Goal: Task Accomplishment & Management: Complete application form

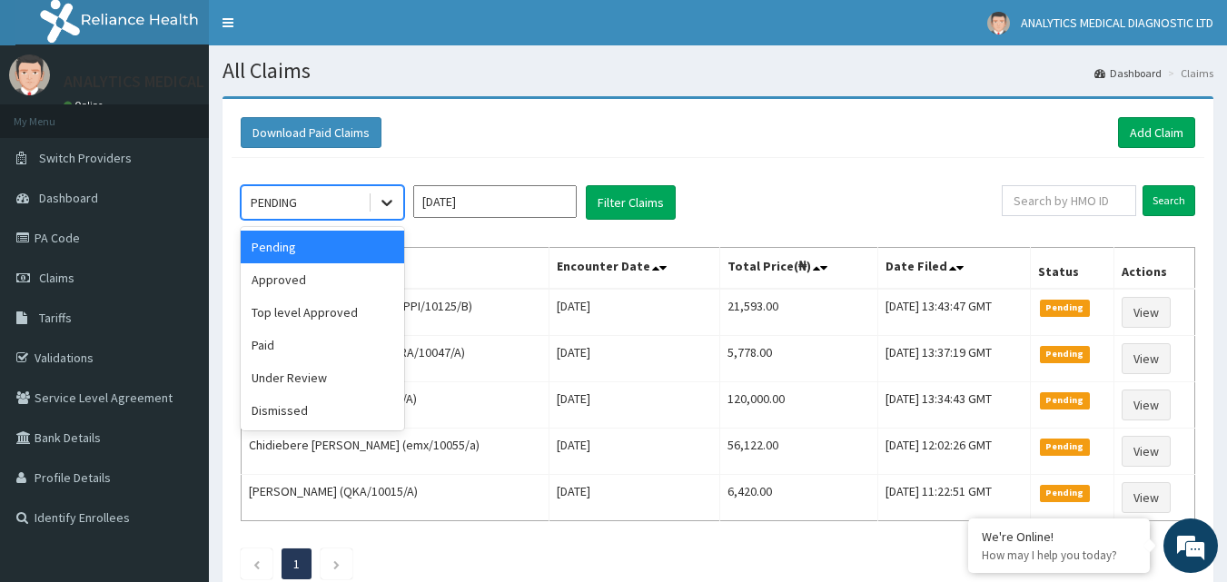
click at [377, 206] on div at bounding box center [387, 202] width 33 height 33
click at [318, 281] on div "Approved" at bounding box center [323, 279] width 164 height 33
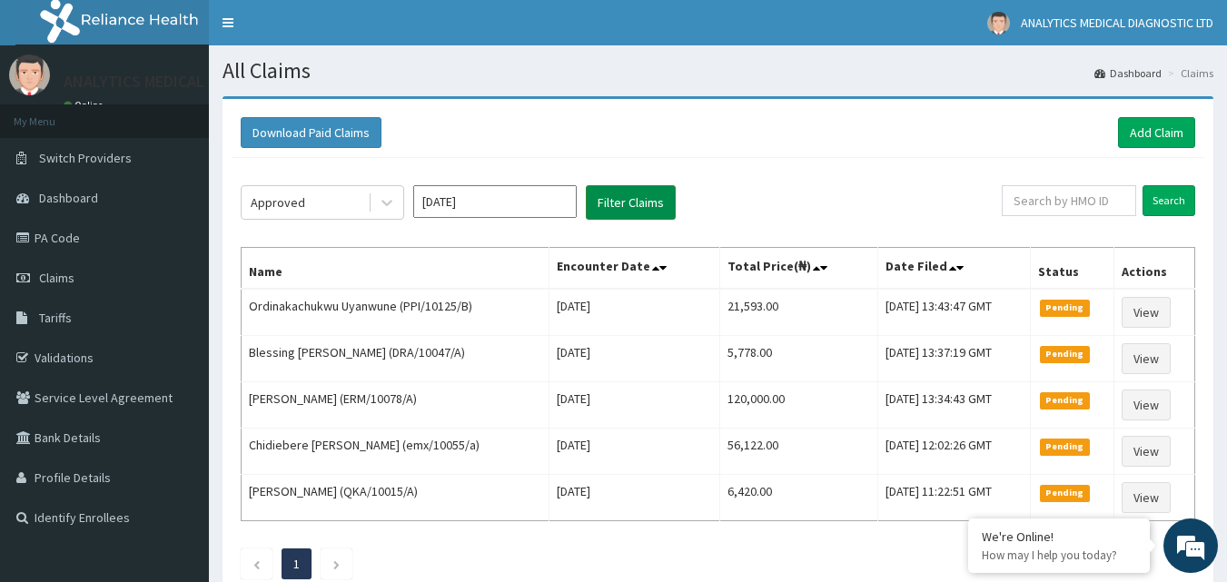
click at [673, 202] on button "Filter Claims" at bounding box center [631, 202] width 90 height 35
click at [657, 202] on button "Filter Claims" at bounding box center [631, 202] width 90 height 35
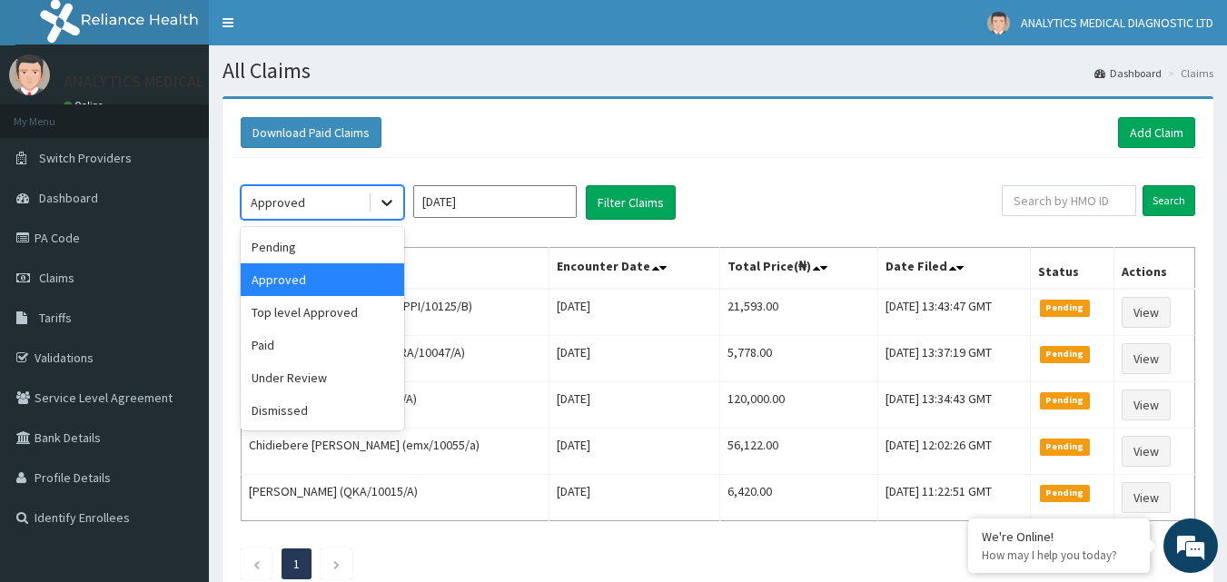
click at [386, 201] on icon at bounding box center [387, 202] width 18 height 18
click at [332, 249] on div "Pending" at bounding box center [323, 247] width 164 height 33
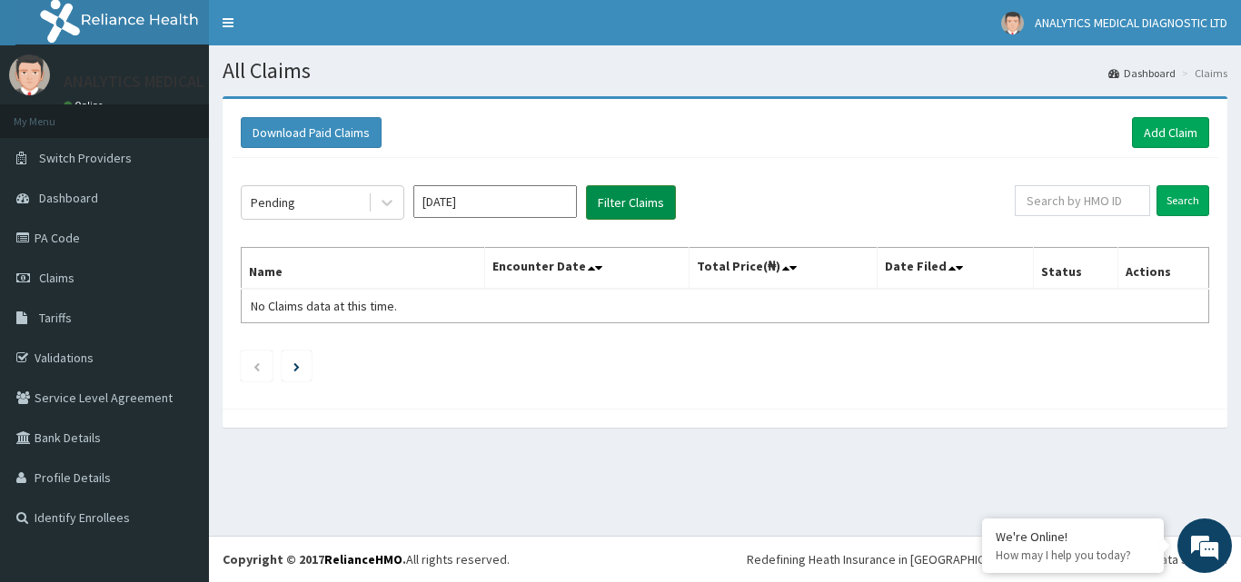
click at [629, 213] on button "Filter Claims" at bounding box center [631, 202] width 90 height 35
click at [369, 198] on div at bounding box center [385, 202] width 35 height 33
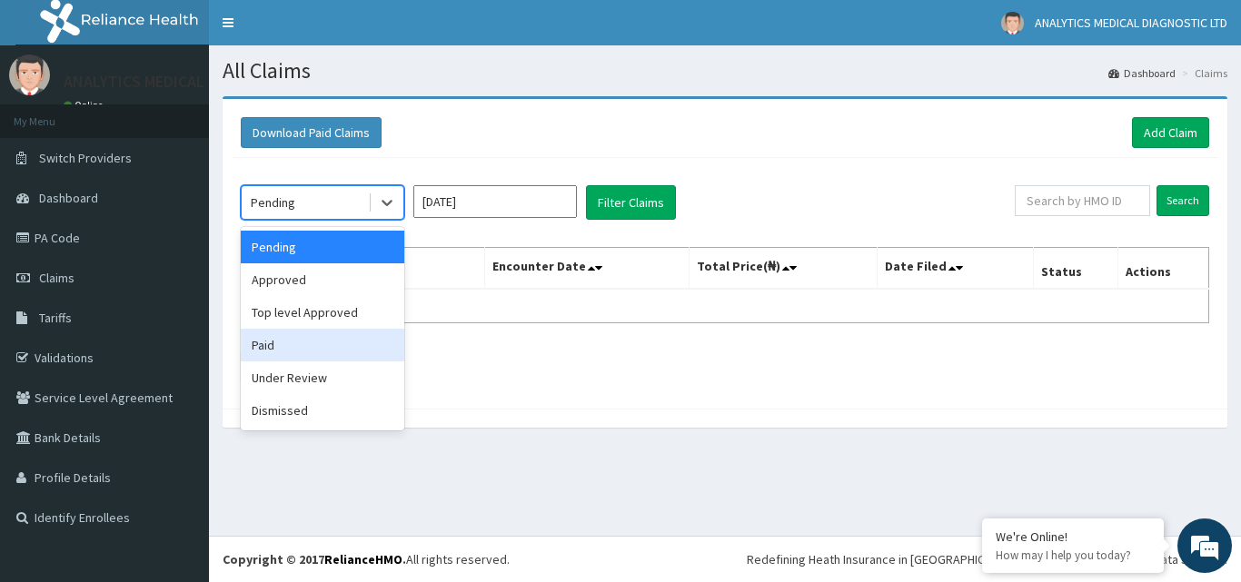
click at [353, 349] on div "Paid" at bounding box center [323, 345] width 164 height 33
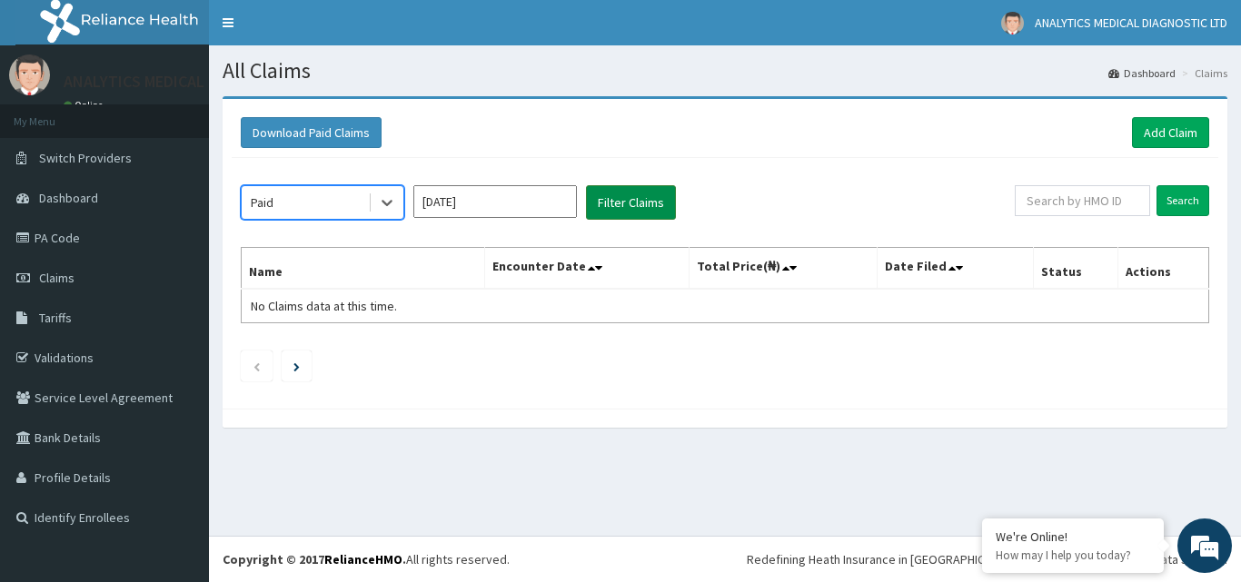
click at [636, 190] on button "Filter Claims" at bounding box center [631, 202] width 90 height 35
click at [607, 203] on button "Filter Claims" at bounding box center [631, 202] width 90 height 35
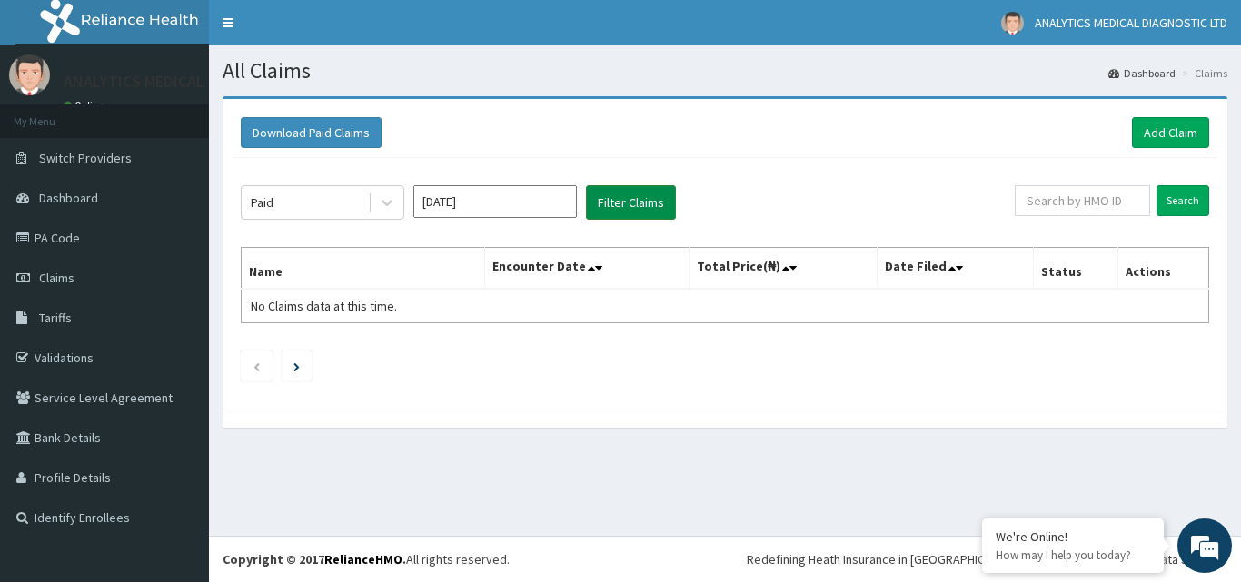
click at [607, 203] on button "Filter Claims" at bounding box center [631, 202] width 90 height 35
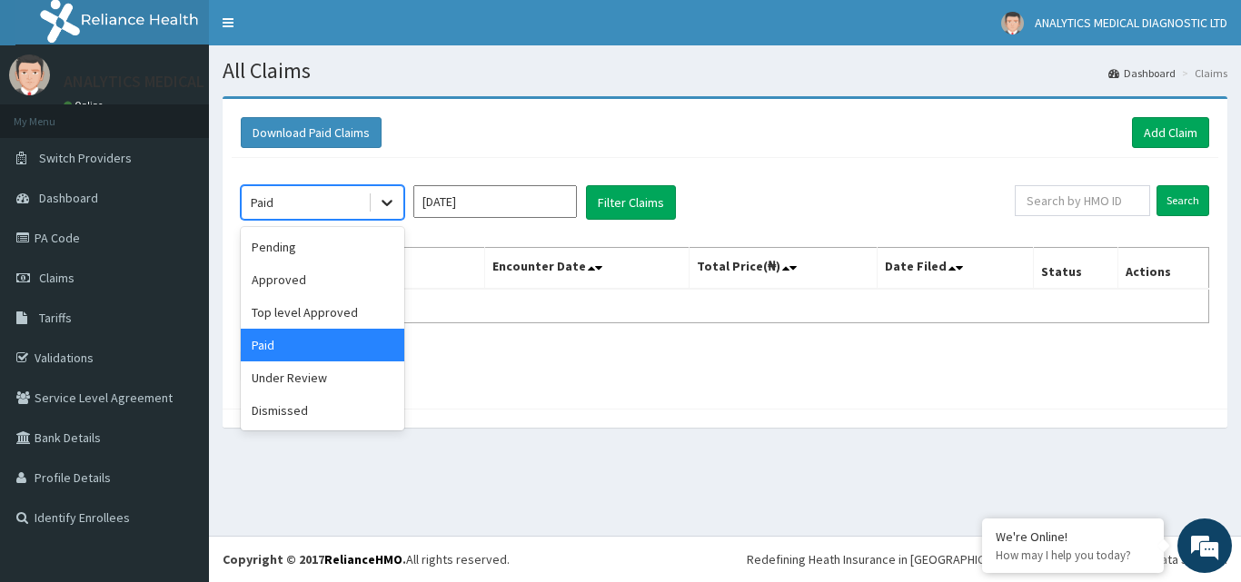
click at [380, 209] on icon at bounding box center [387, 202] width 18 height 18
click at [328, 280] on div "Approved" at bounding box center [323, 279] width 164 height 33
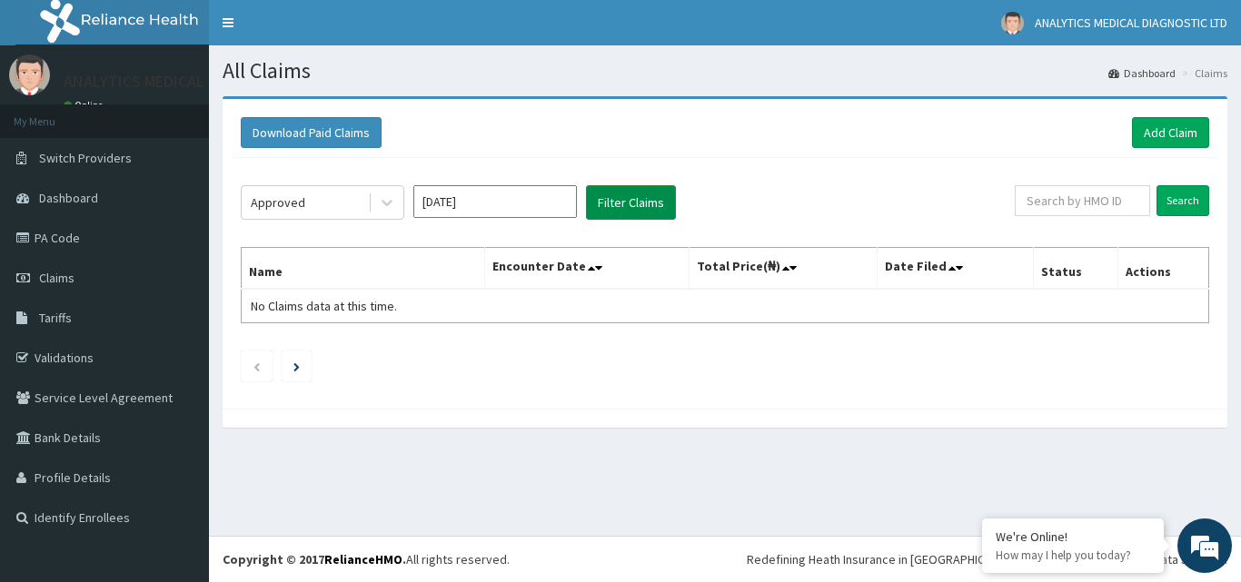
click at [620, 210] on button "Filter Claims" at bounding box center [631, 202] width 90 height 35
click at [620, 208] on button "Filter Claims" at bounding box center [631, 202] width 90 height 35
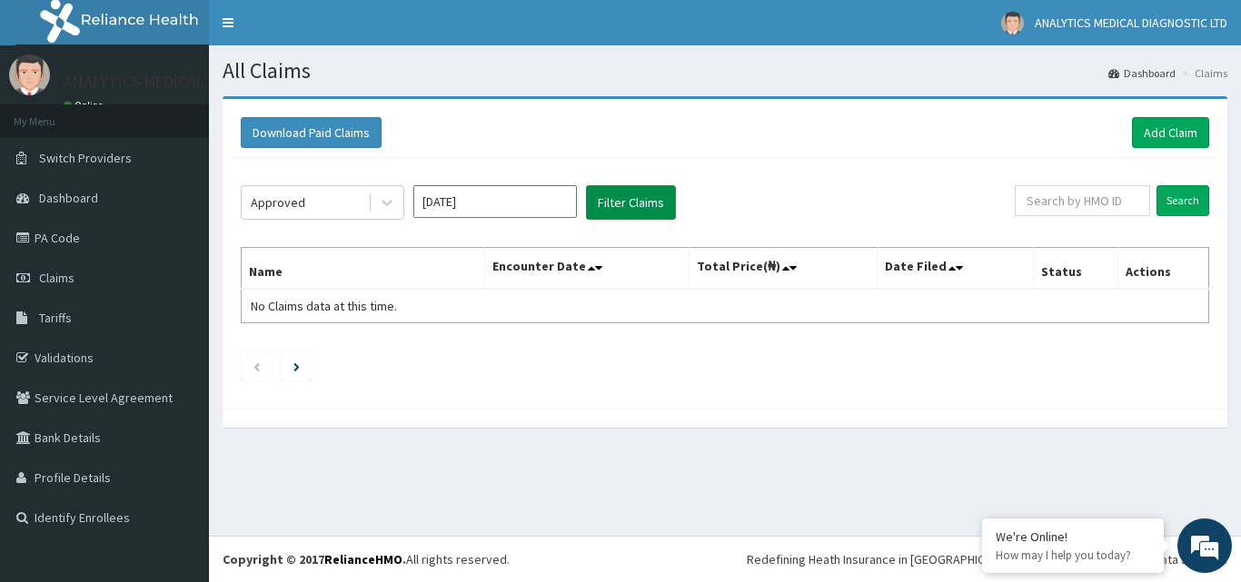
click at [620, 208] on button "Filter Claims" at bounding box center [631, 202] width 90 height 35
click at [620, 207] on button "Filter Claims" at bounding box center [631, 202] width 90 height 35
click at [620, 206] on button "Filter Claims" at bounding box center [631, 202] width 90 height 35
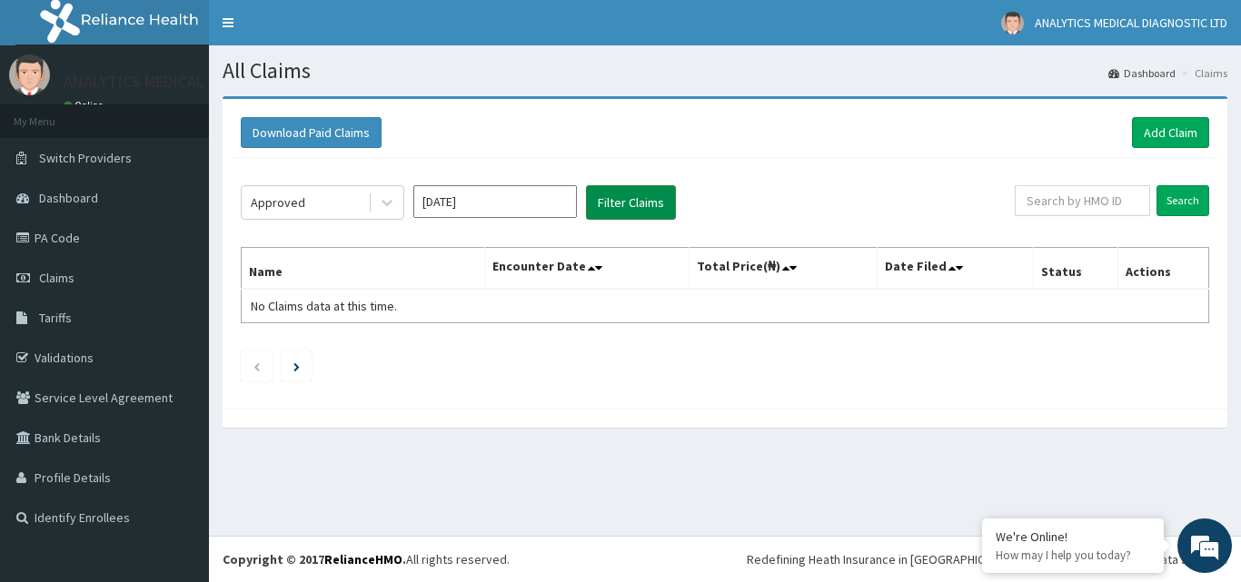
click at [620, 206] on button "Filter Claims" at bounding box center [631, 202] width 90 height 35
click at [1195, 126] on link "Add Claim" at bounding box center [1170, 132] width 77 height 31
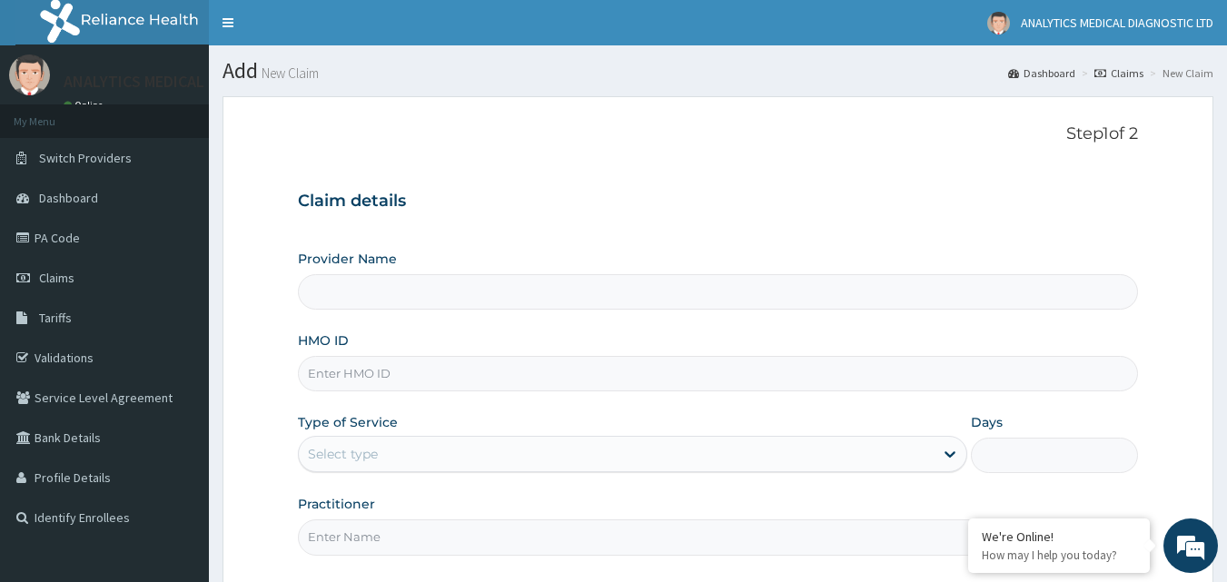
type input "Analytics Medical Diagnostic Limited"
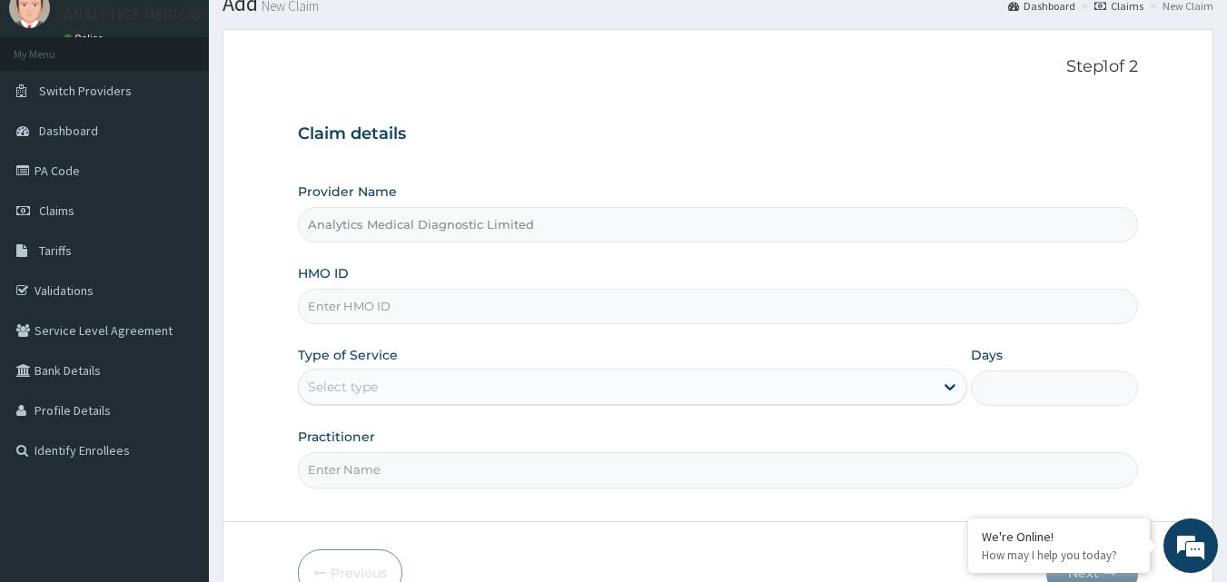
scroll to position [93, 0]
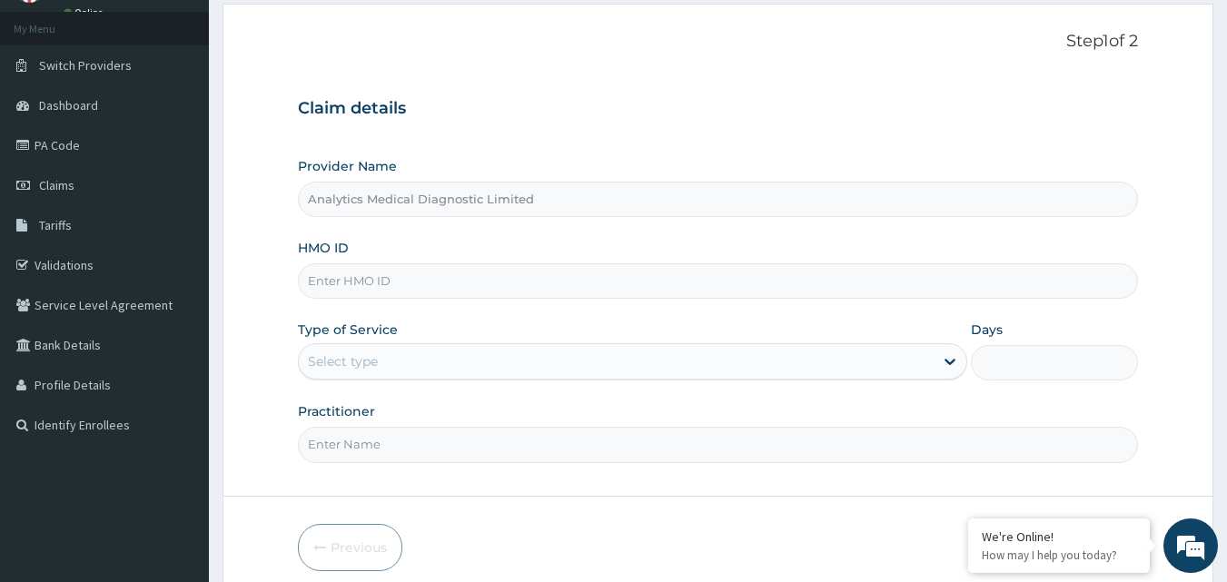
click at [612, 280] on input "HMO ID" at bounding box center [718, 280] width 841 height 35
paste input "KSB/11445/A"
type input "KSB/11445/A"
click at [524, 371] on div "Select type" at bounding box center [616, 361] width 635 height 29
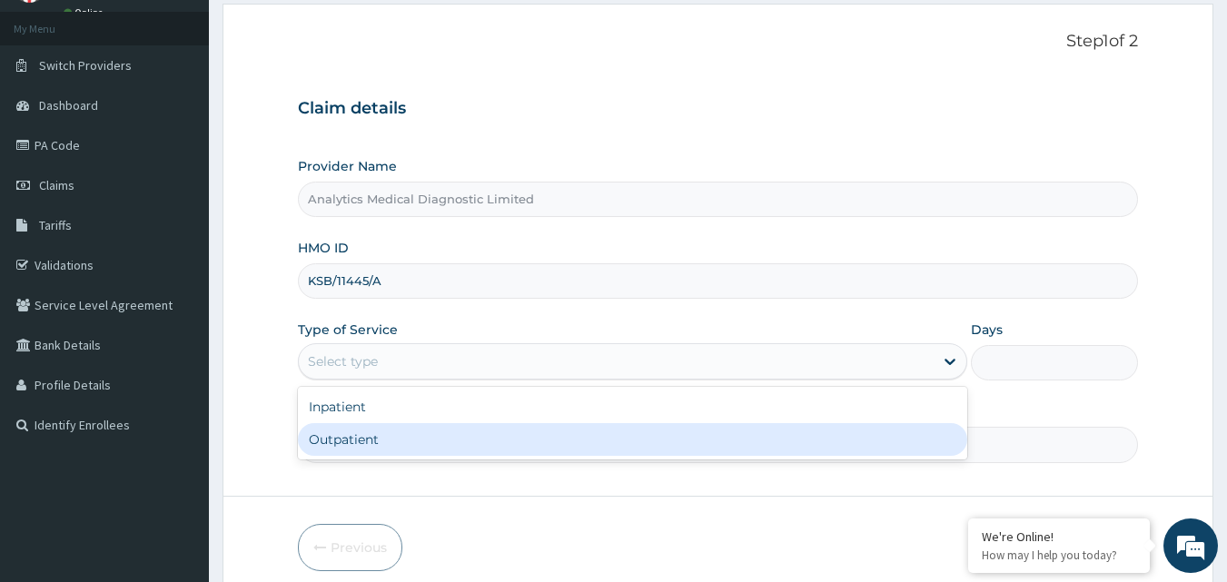
click at [494, 436] on div "Outpatient" at bounding box center [632, 439] width 669 height 33
type input "1"
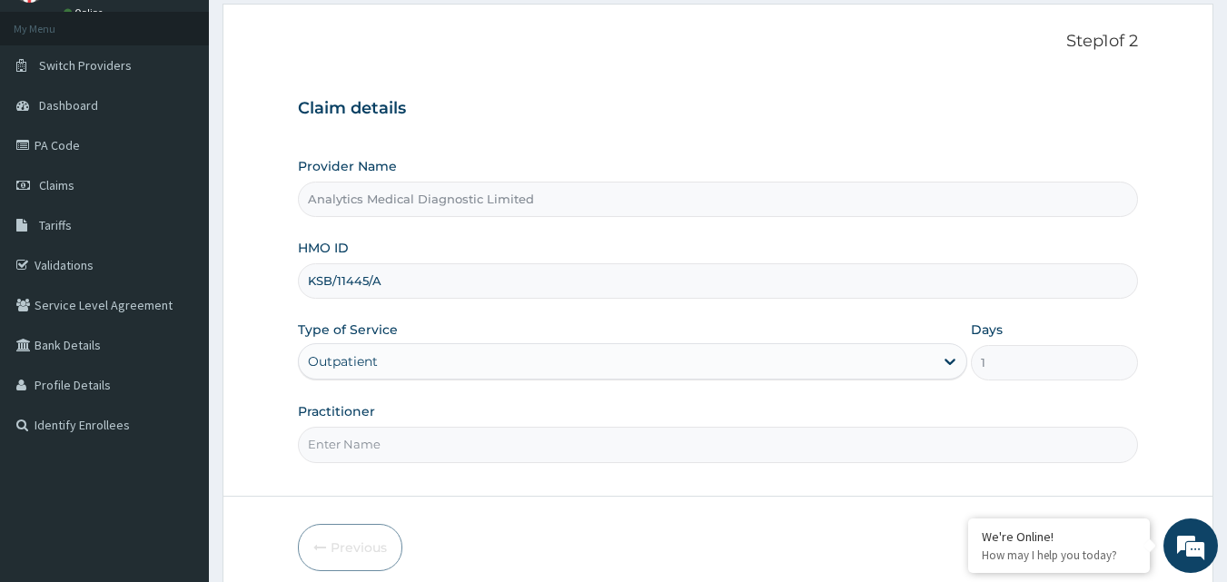
click at [463, 439] on input "Practitioner" at bounding box center [718, 444] width 841 height 35
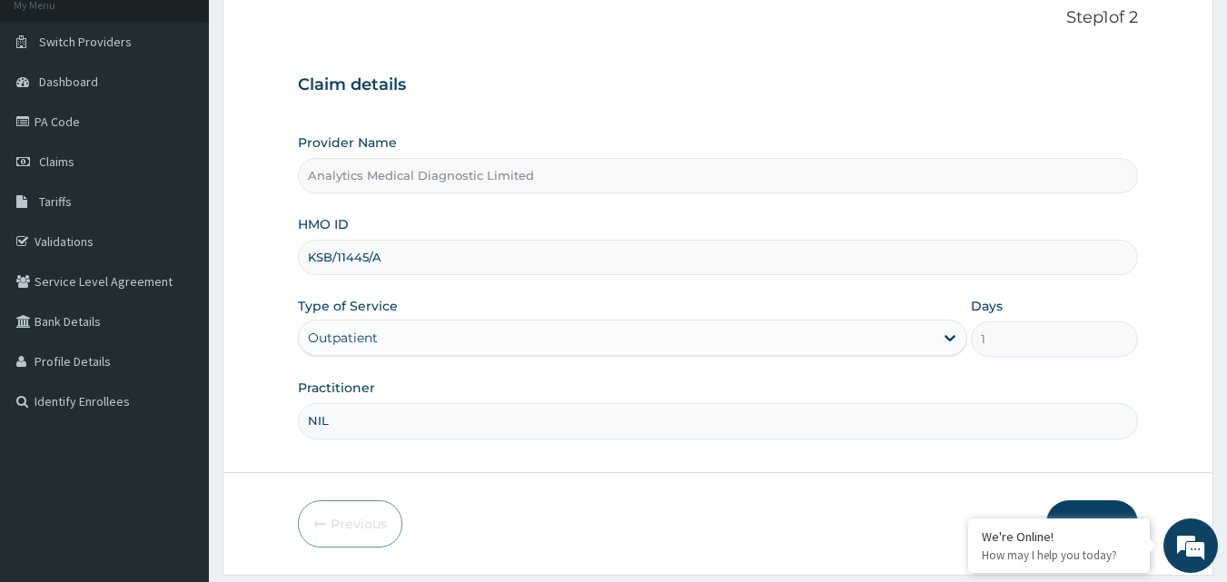
scroll to position [138, 0]
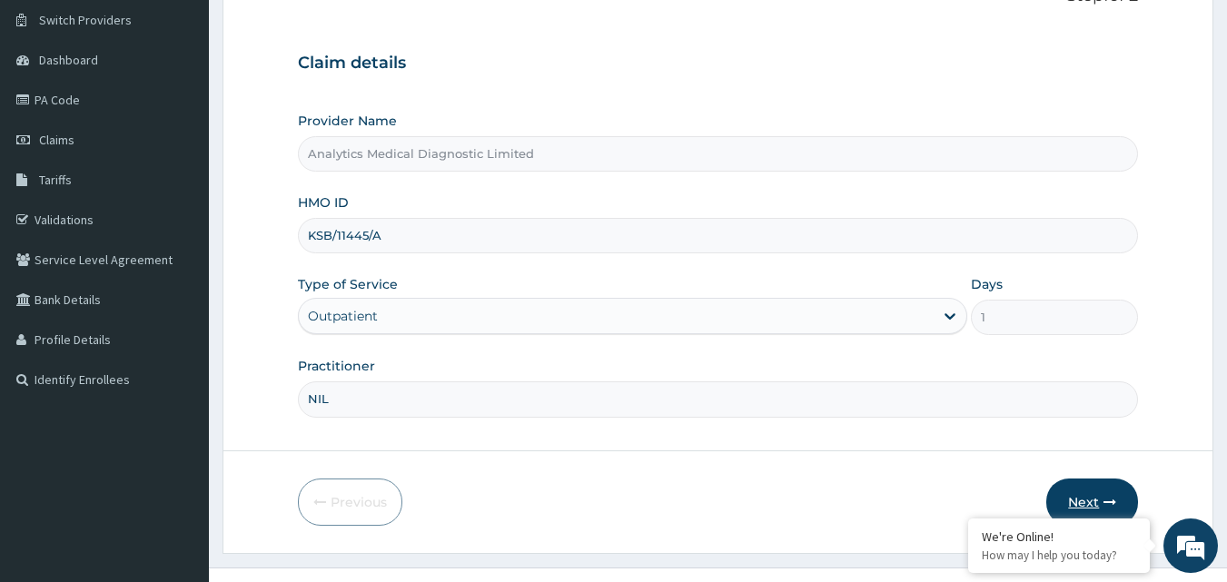
type input "NIL"
click at [1093, 490] on button "Next" at bounding box center [1092, 502] width 92 height 47
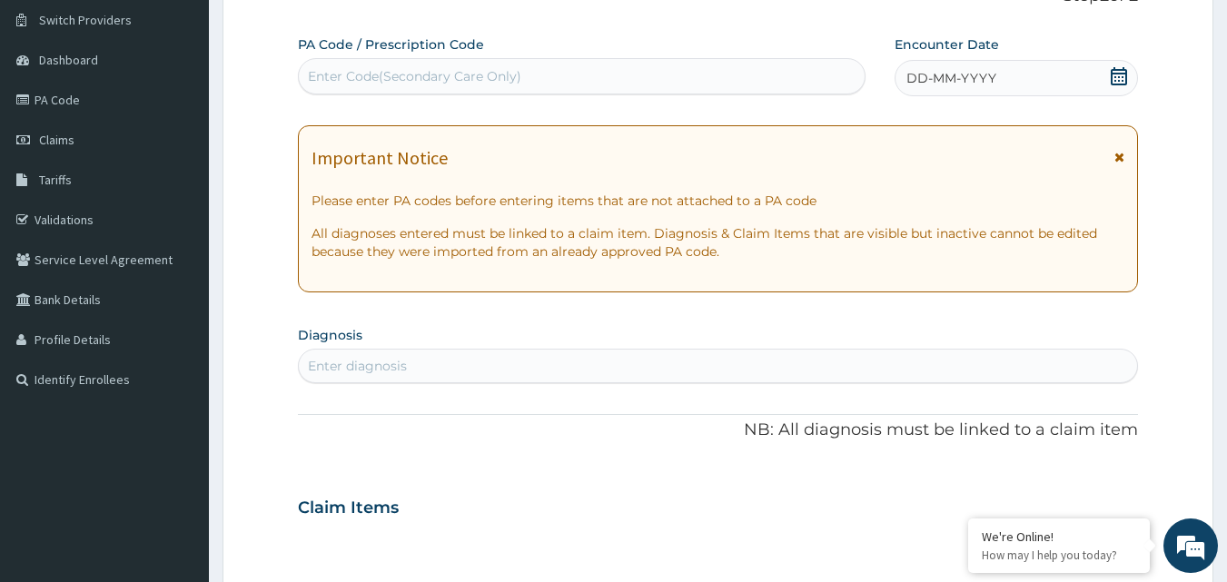
click at [483, 76] on div "Enter Code(Secondary Care Only)" at bounding box center [414, 76] width 213 height 18
paste input "PA/CA58D8"
type input "PA/CA58D8"
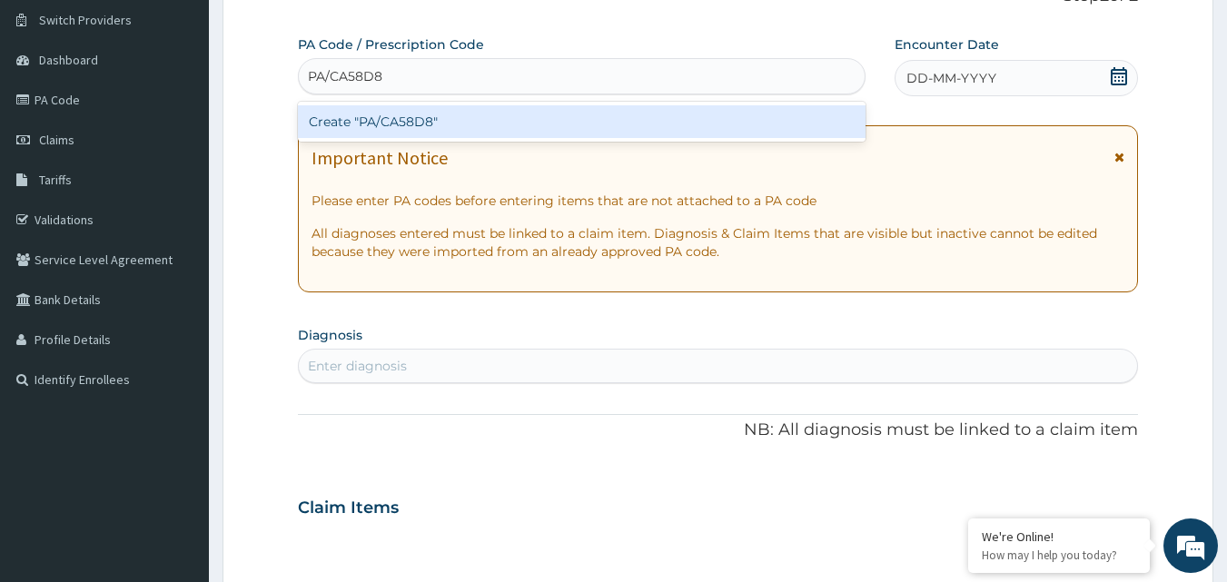
click at [461, 120] on div "Create "PA/CA58D8"" at bounding box center [582, 121] width 569 height 33
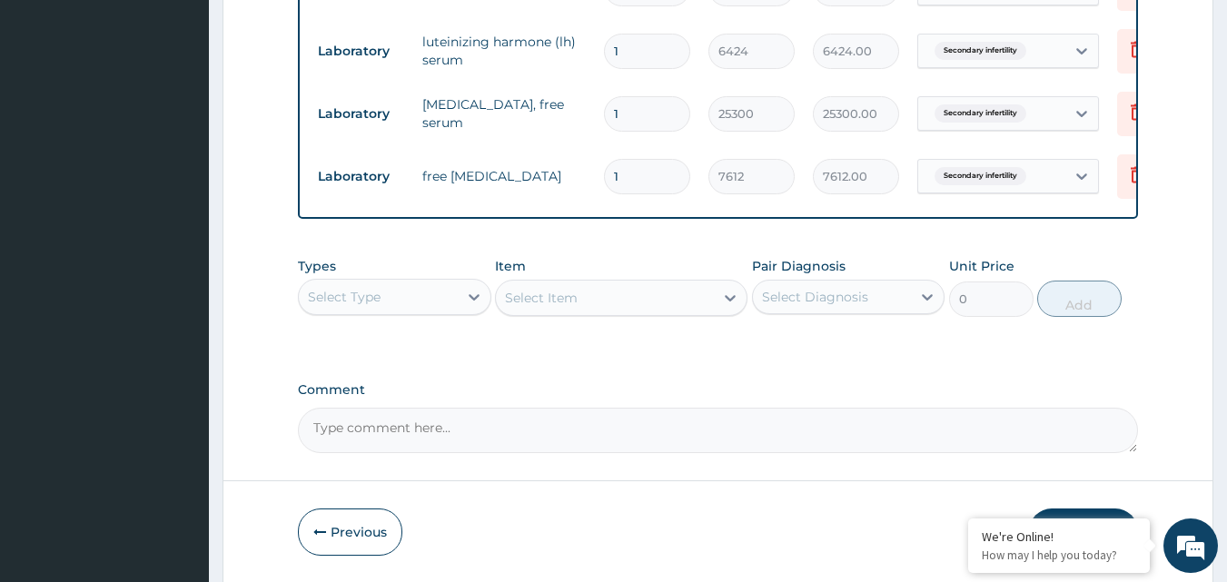
scroll to position [968, 0]
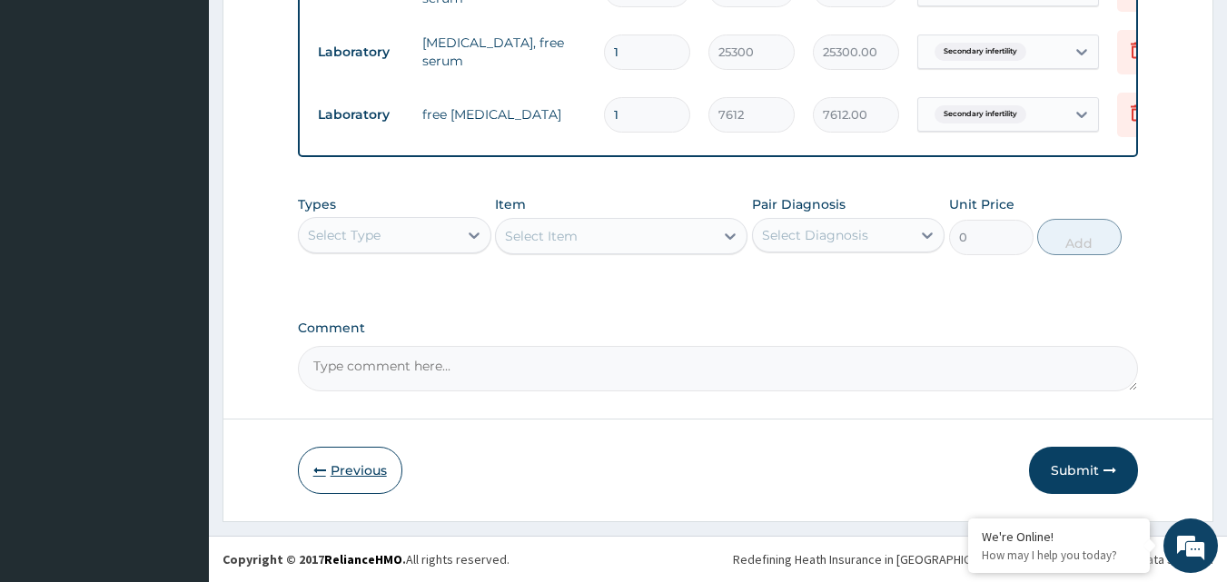
click at [318, 457] on button "Previous" at bounding box center [350, 470] width 104 height 47
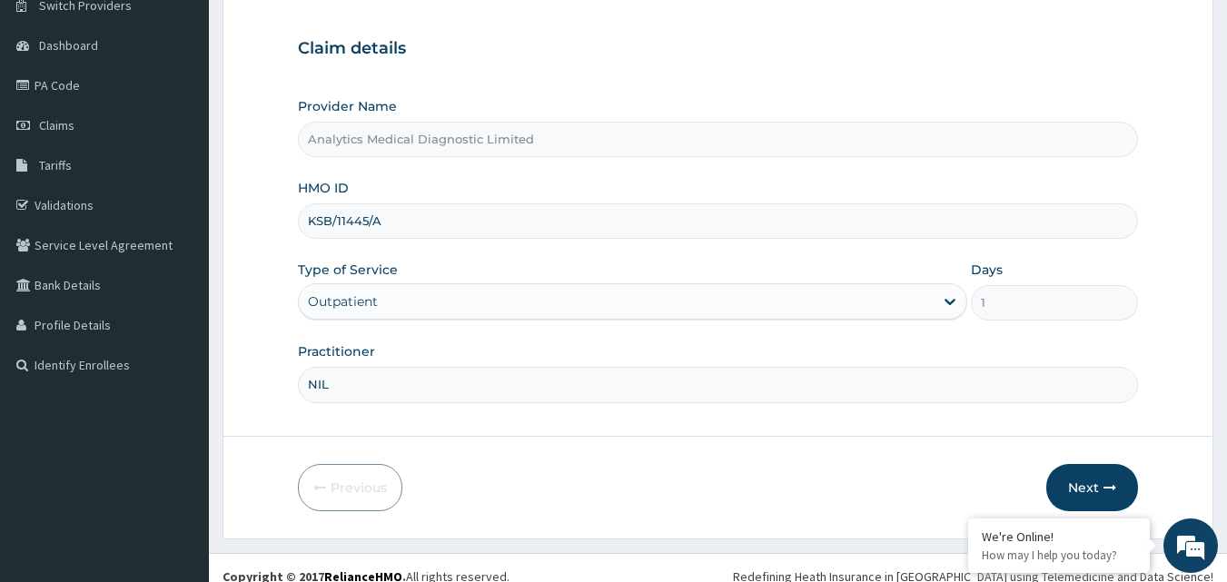
scroll to position [170, 0]
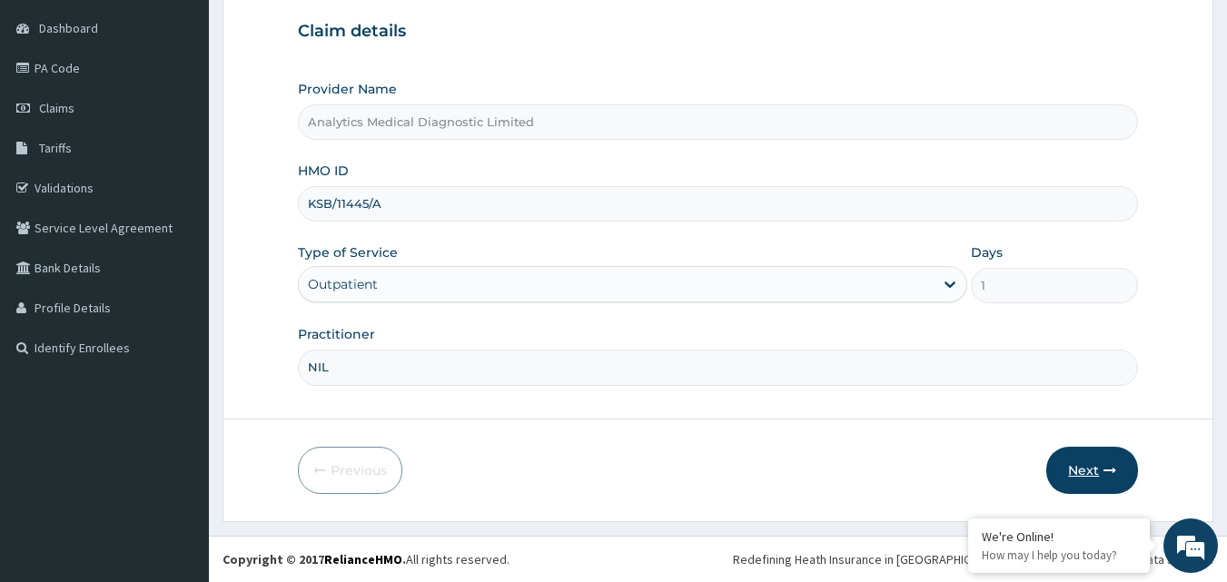
click at [1082, 480] on button "Next" at bounding box center [1092, 470] width 92 height 47
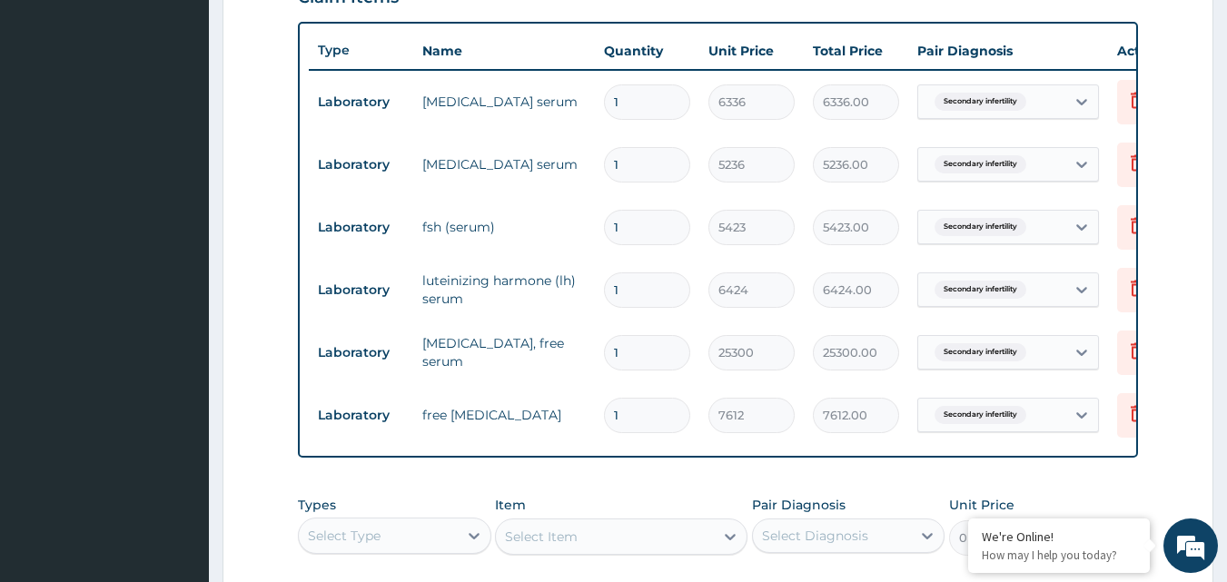
scroll to position [968, 0]
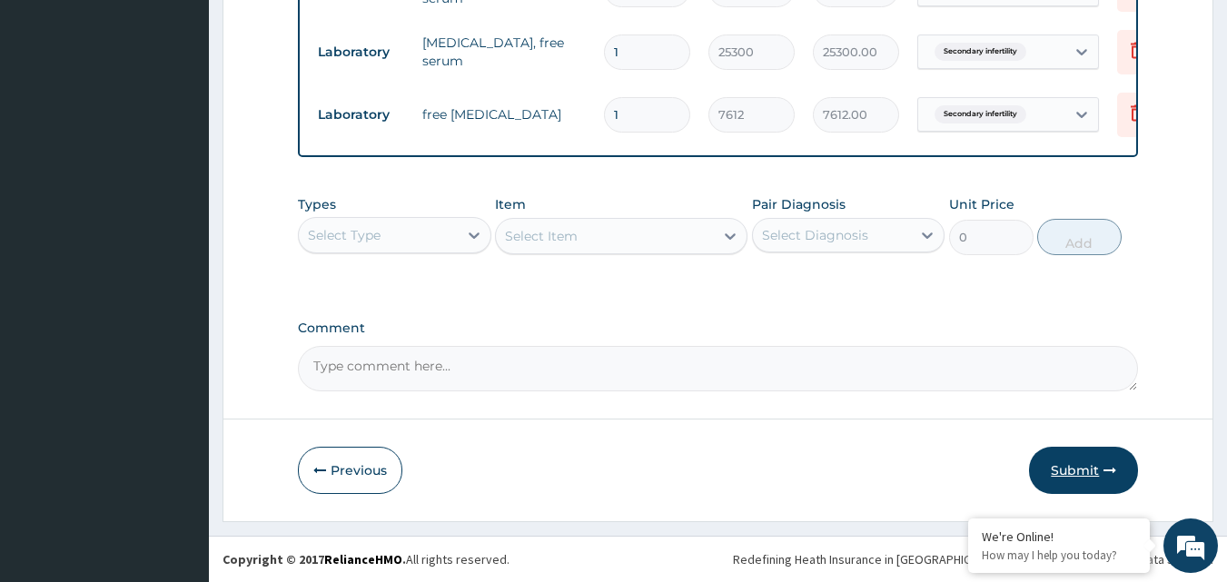
click at [1083, 479] on button "Submit" at bounding box center [1083, 470] width 109 height 47
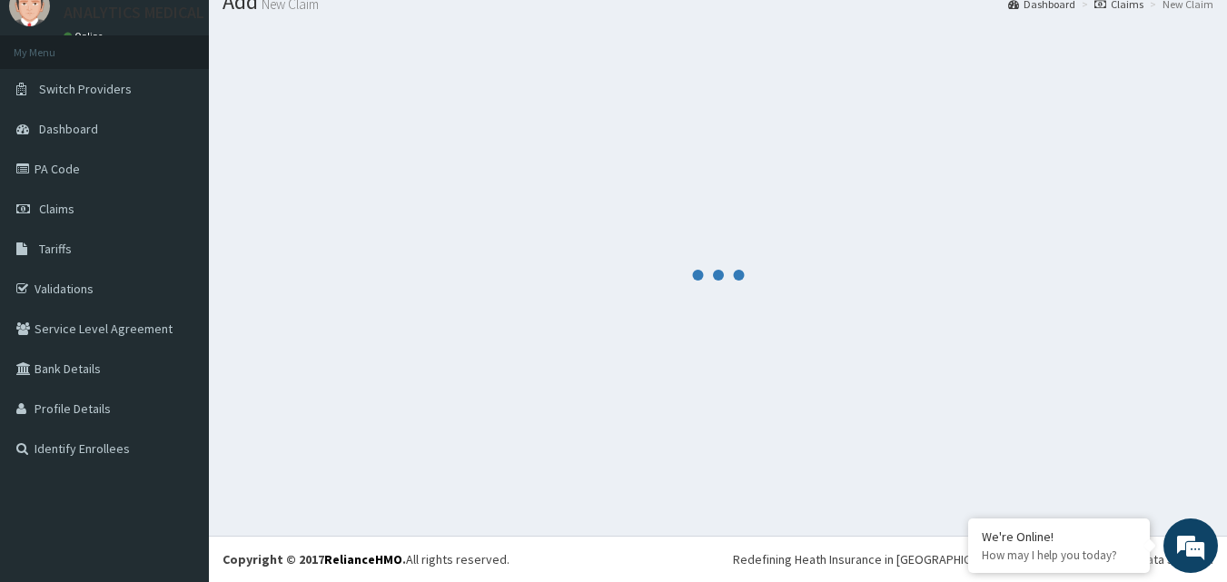
scroll to position [69, 0]
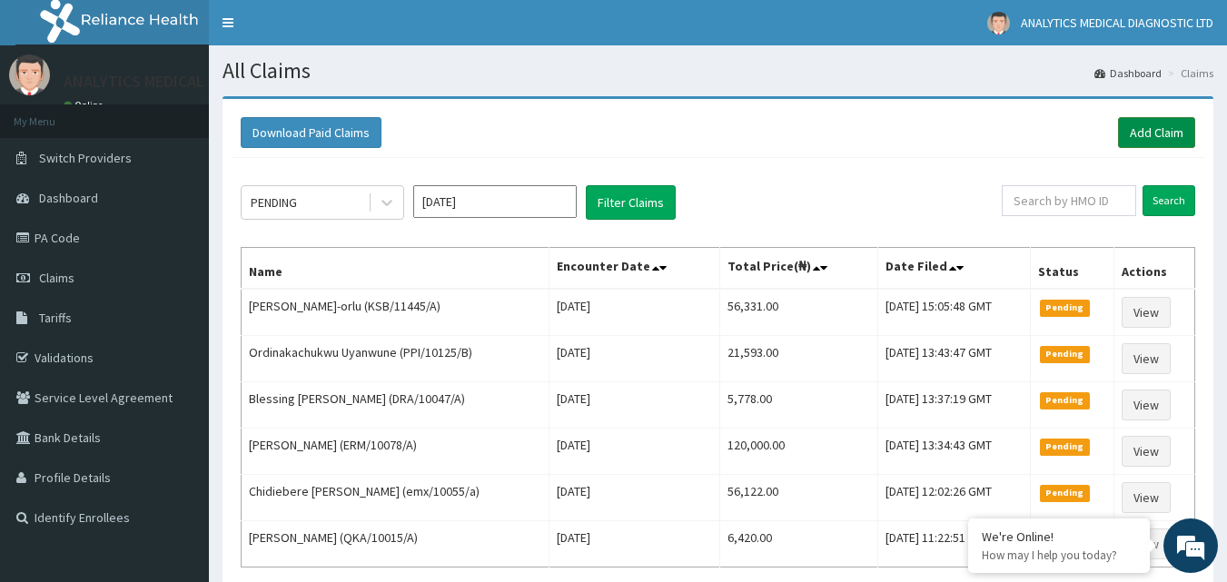
click at [1160, 143] on link "Add Claim" at bounding box center [1156, 132] width 77 height 31
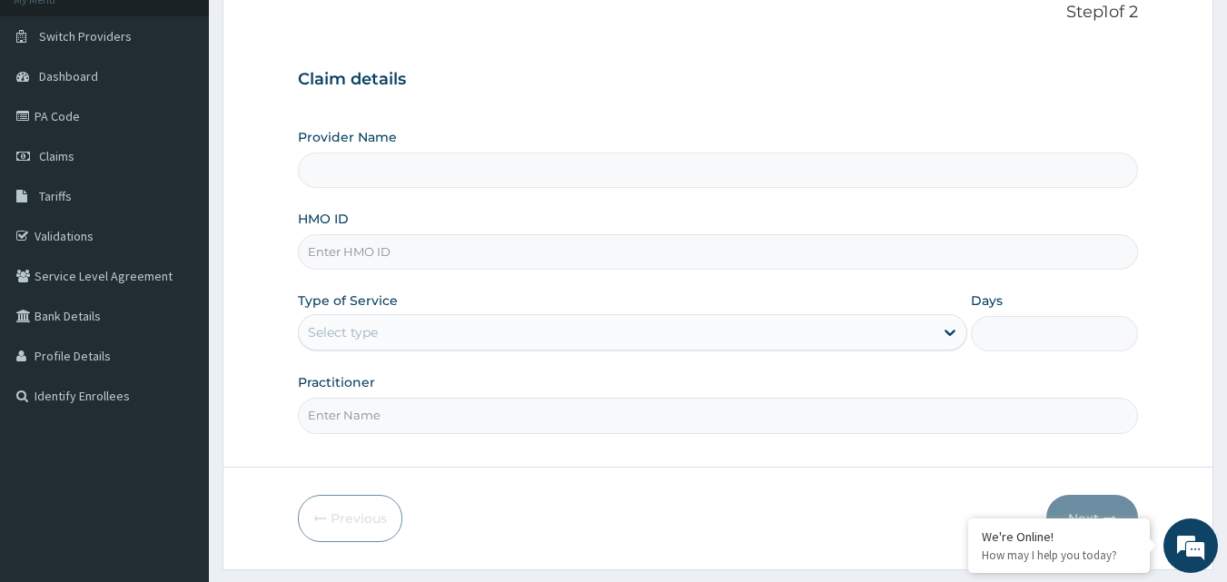
type input "Analytics Medical Diagnostic Limited"
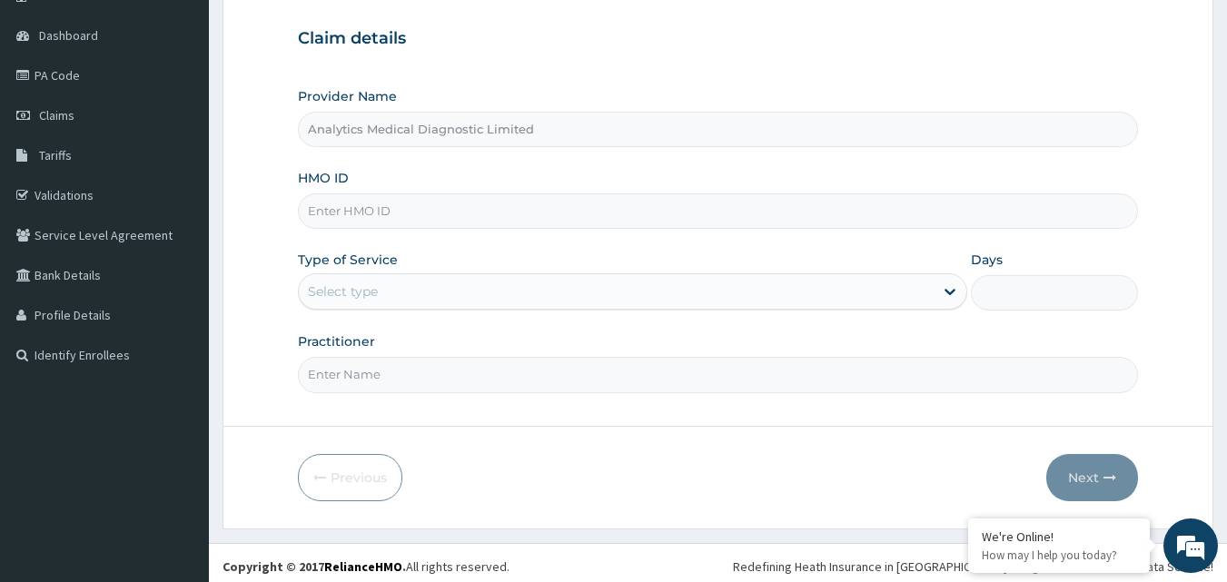
click at [600, 220] on input "HMO ID" at bounding box center [718, 210] width 841 height 35
paste input "DBN/10089/A"
type input "DBN/10089/A"
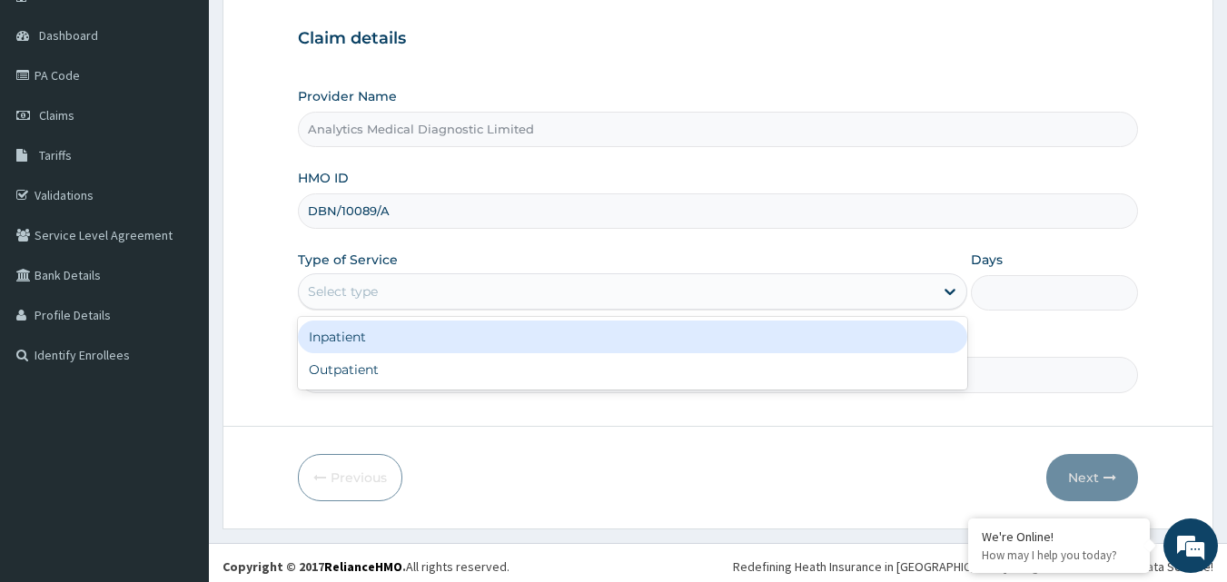
click at [547, 302] on div "Select type" at bounding box center [616, 291] width 635 height 29
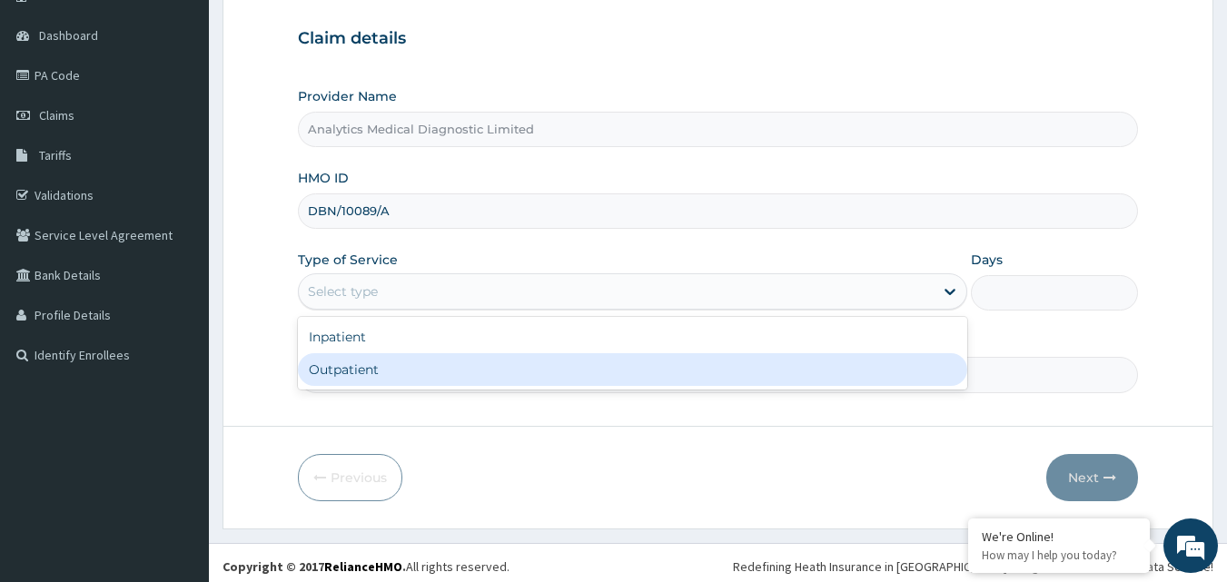
click at [521, 362] on div "Outpatient" at bounding box center [632, 369] width 669 height 33
type input "1"
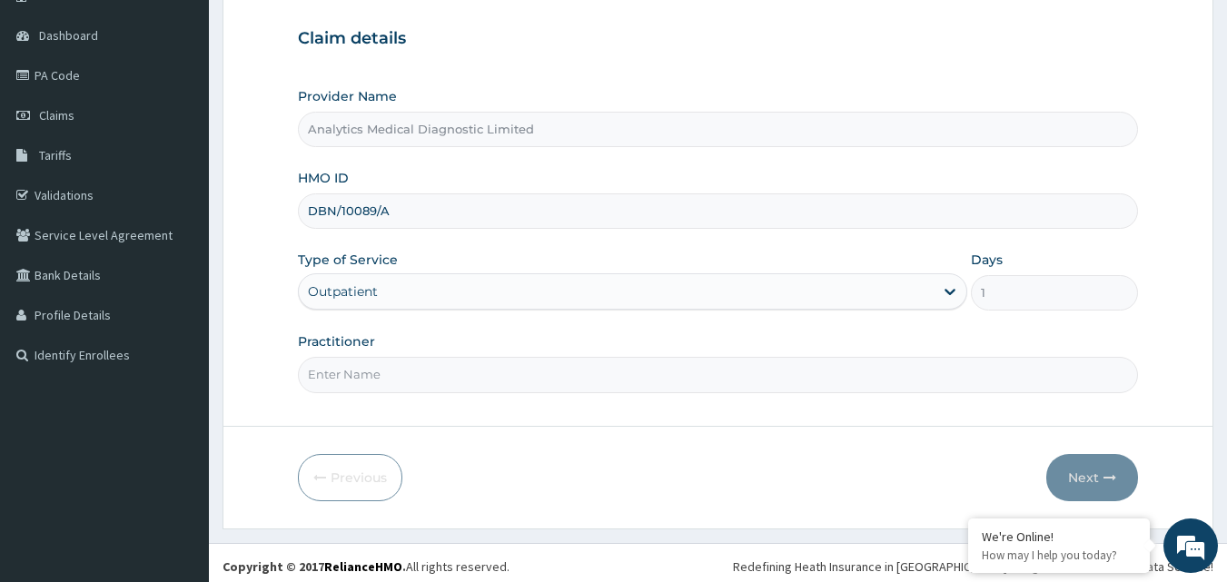
click at [481, 387] on input "Practitioner" at bounding box center [718, 374] width 841 height 35
type input "NIL"
click at [1097, 475] on button "Next" at bounding box center [1092, 477] width 92 height 47
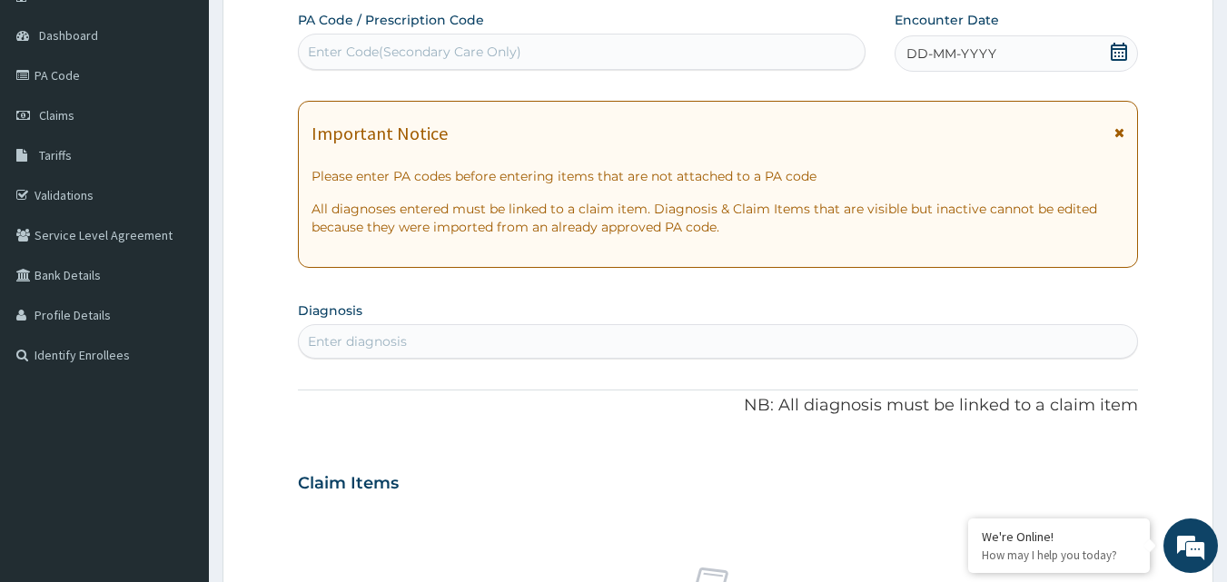
click at [456, 51] on div "Enter Code(Secondary Care Only)" at bounding box center [414, 52] width 213 height 18
paste input "PA/1A4946"
type input "PA/1A4946"
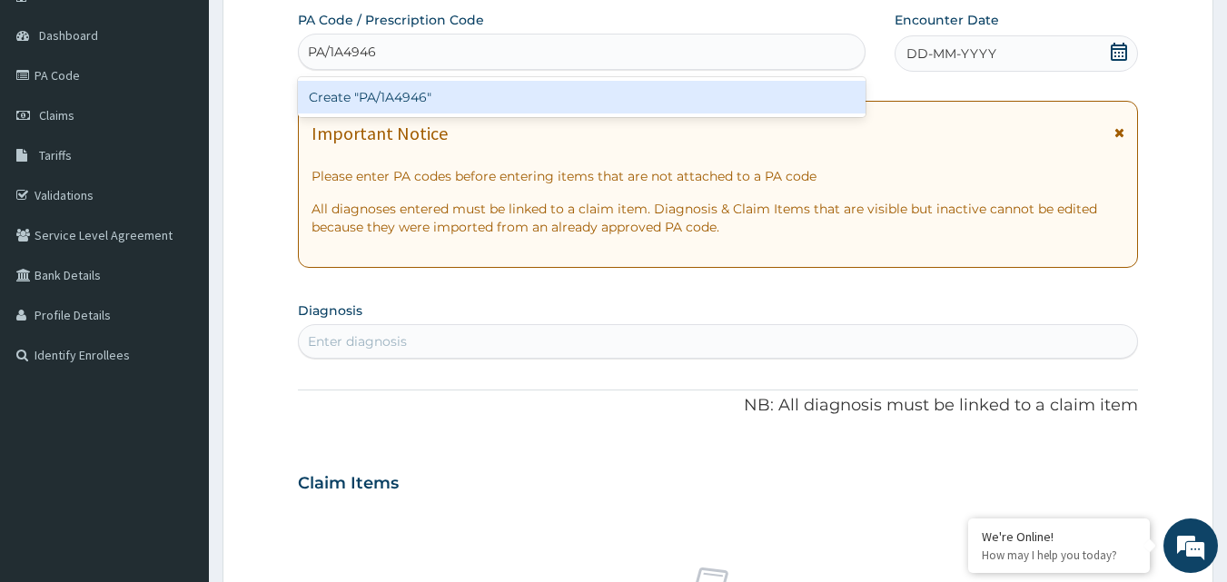
click at [446, 84] on div "Create "PA/1A4946"" at bounding box center [582, 97] width 569 height 33
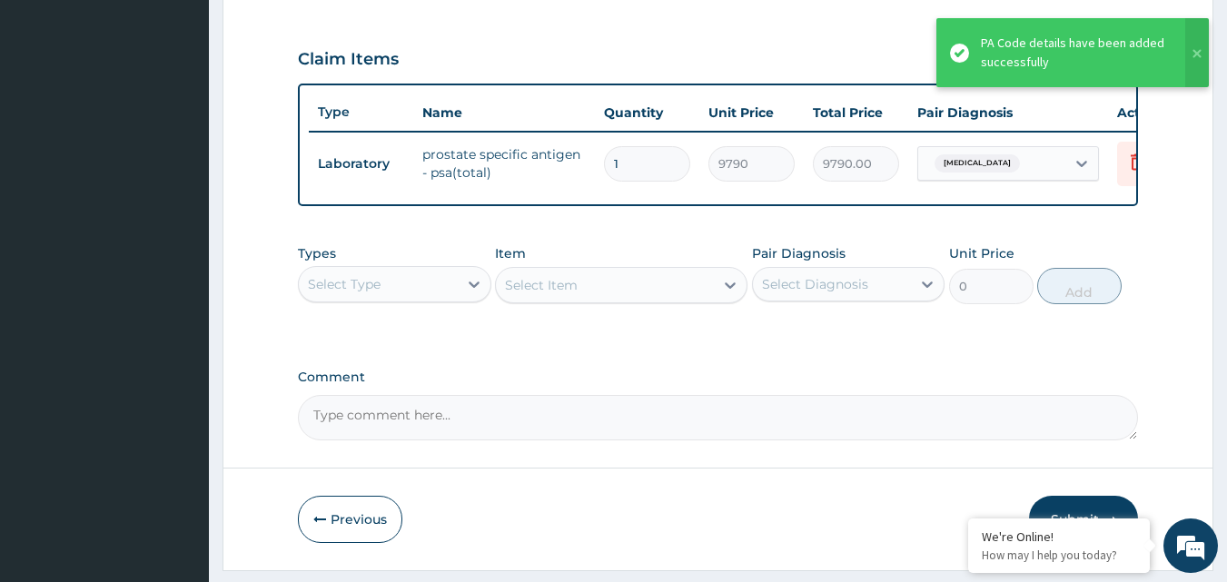
scroll to position [655, 0]
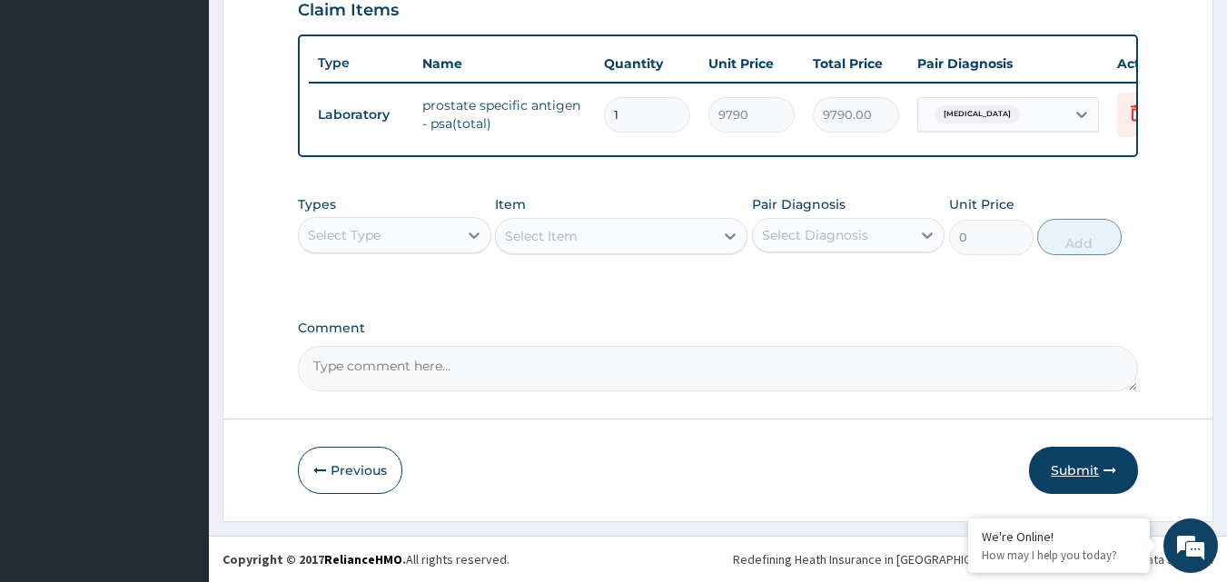
click at [1070, 459] on button "Submit" at bounding box center [1083, 470] width 109 height 47
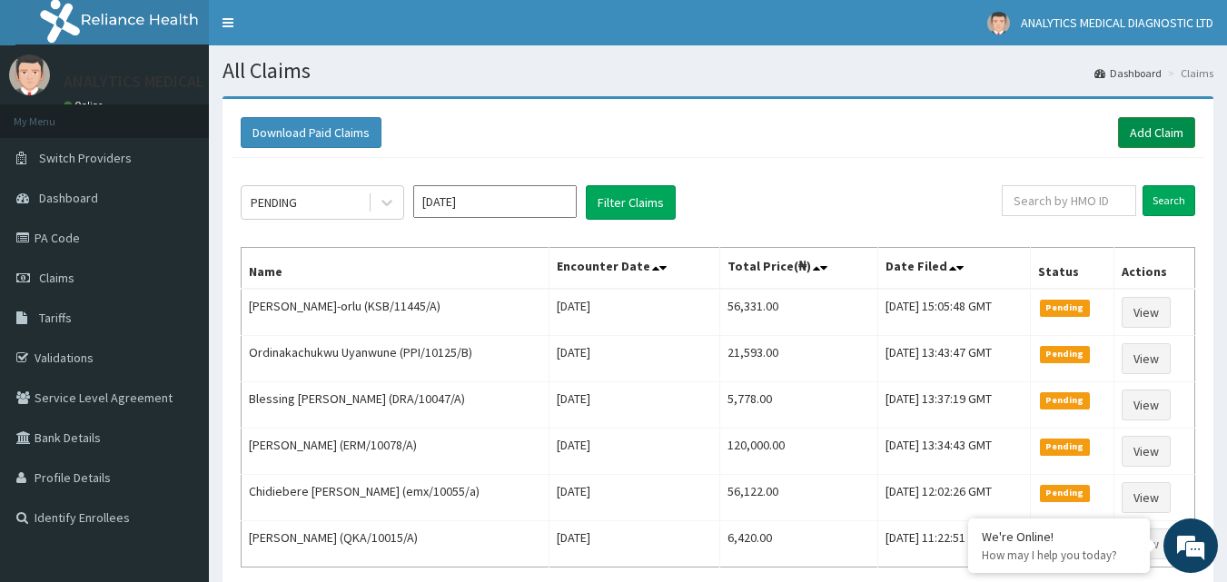
click at [1153, 136] on link "Add Claim" at bounding box center [1156, 132] width 77 height 31
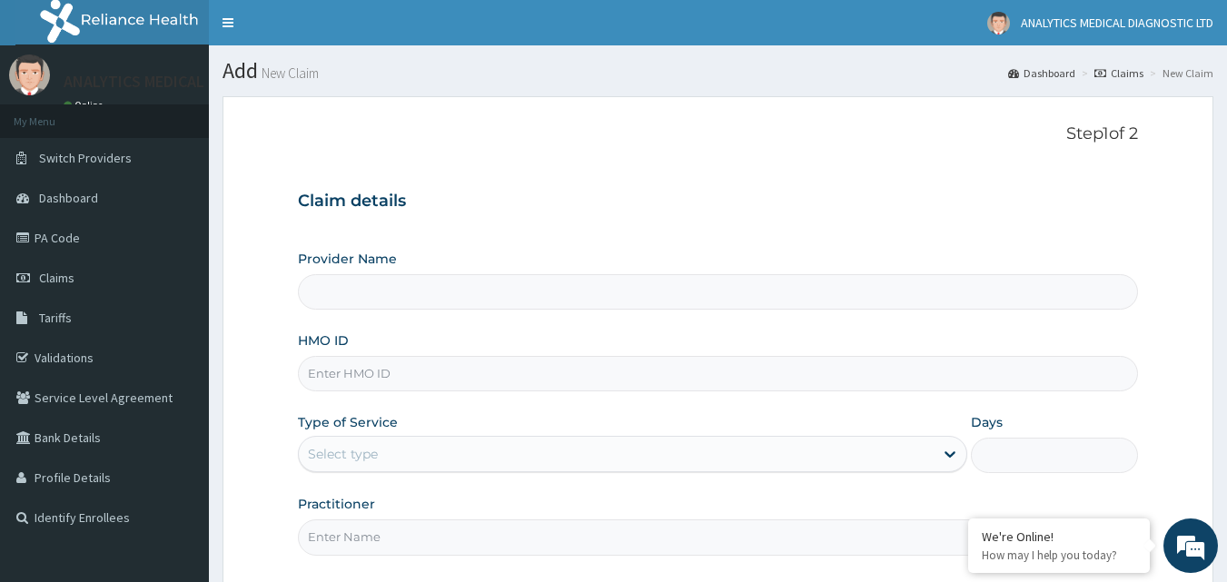
type input "Analytics Medical Diagnostic Limited"
click at [477, 378] on input "HMO ID" at bounding box center [718, 373] width 841 height 35
paste input "PVI/10014/D"
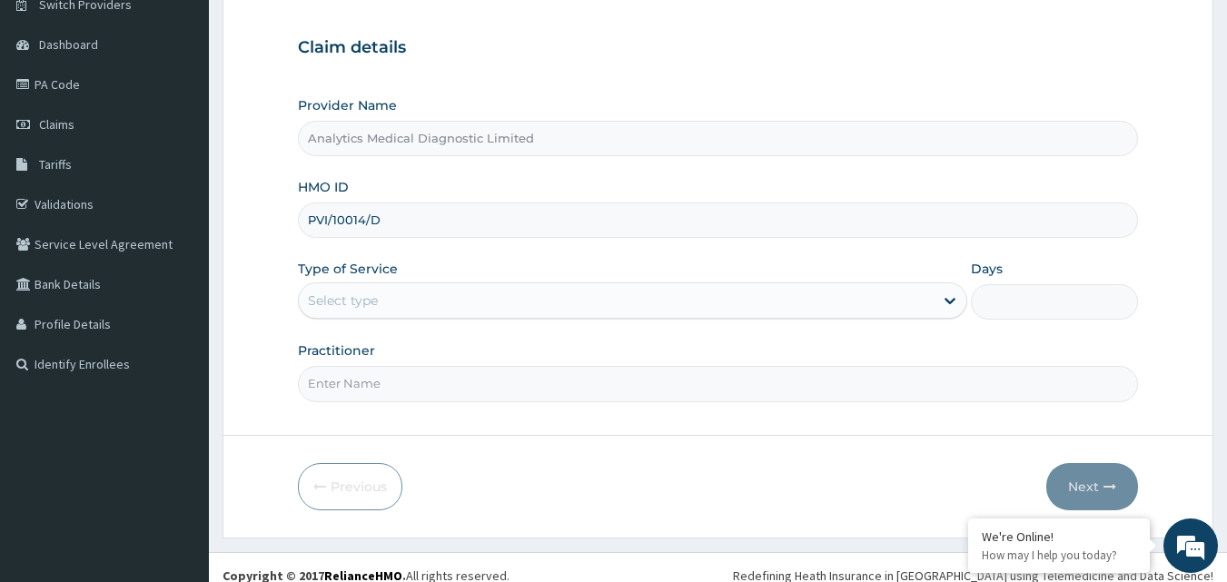
scroll to position [170, 0]
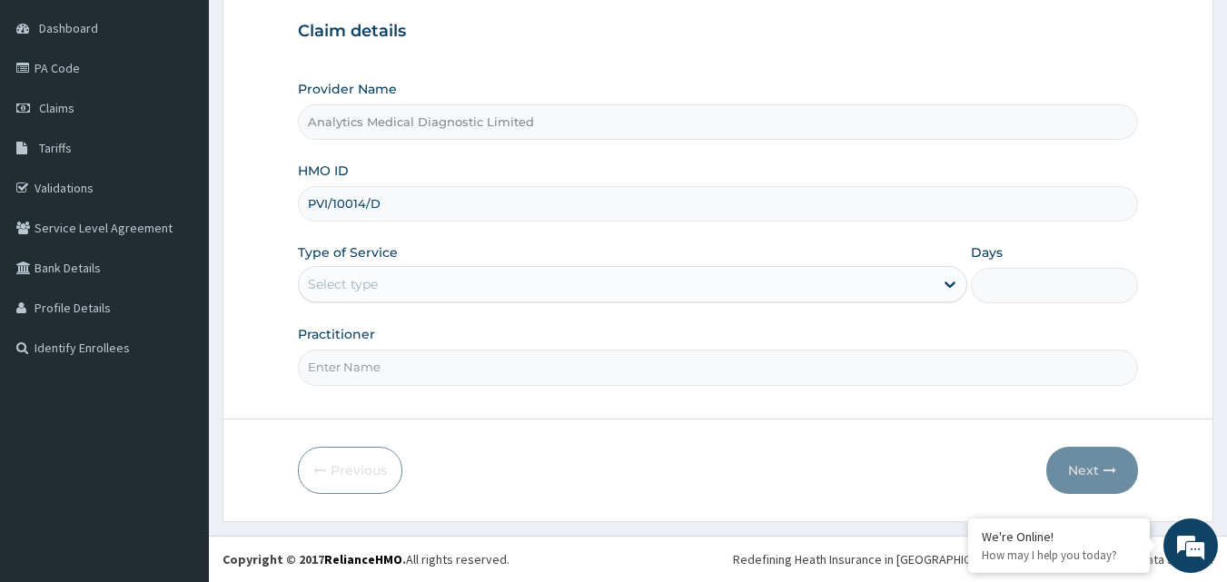
type input "PVI/10014/D"
click at [620, 285] on div "Select type" at bounding box center [616, 284] width 635 height 29
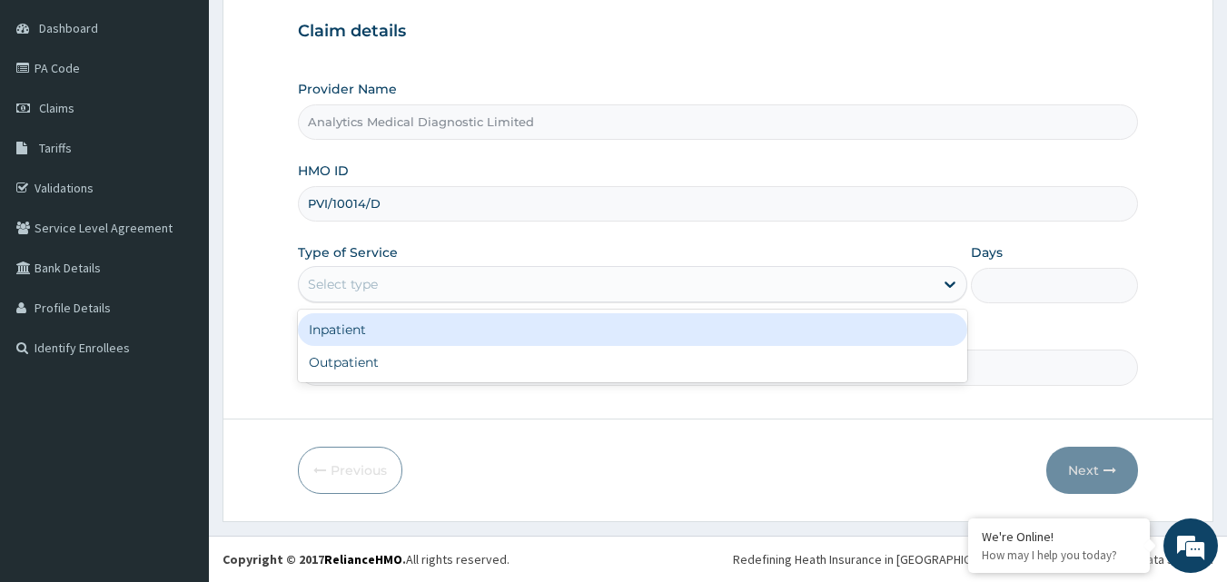
scroll to position [0, 0]
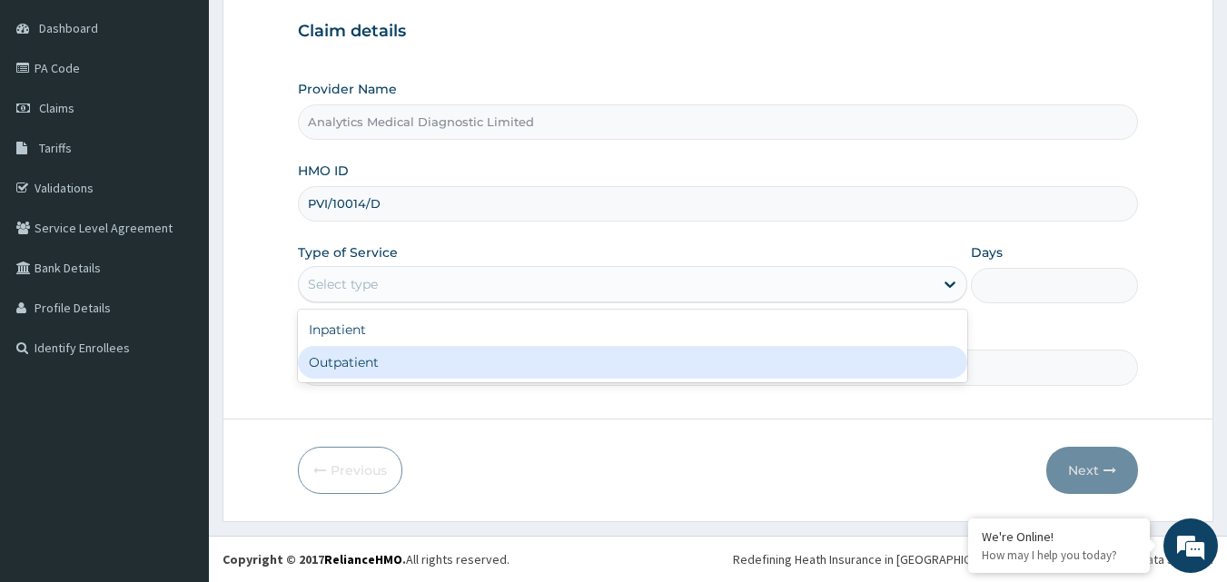
click at [550, 360] on div "Outpatient" at bounding box center [632, 362] width 669 height 33
type input "1"
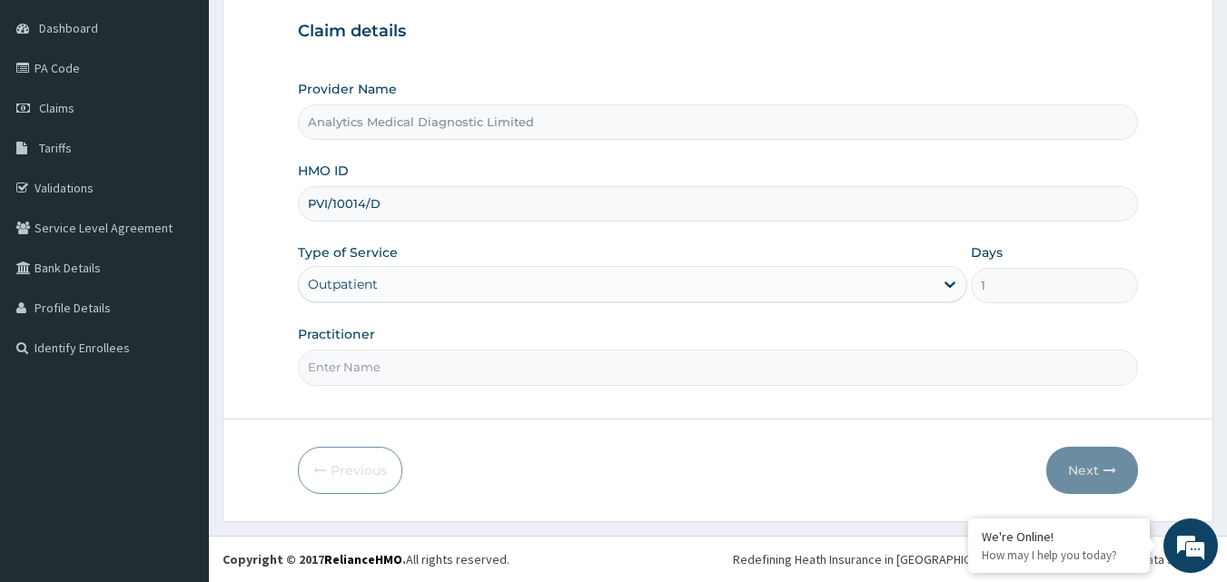
click at [536, 360] on input "Practitioner" at bounding box center [718, 367] width 841 height 35
type input "NIL"
click at [1078, 478] on button "Next" at bounding box center [1092, 470] width 92 height 47
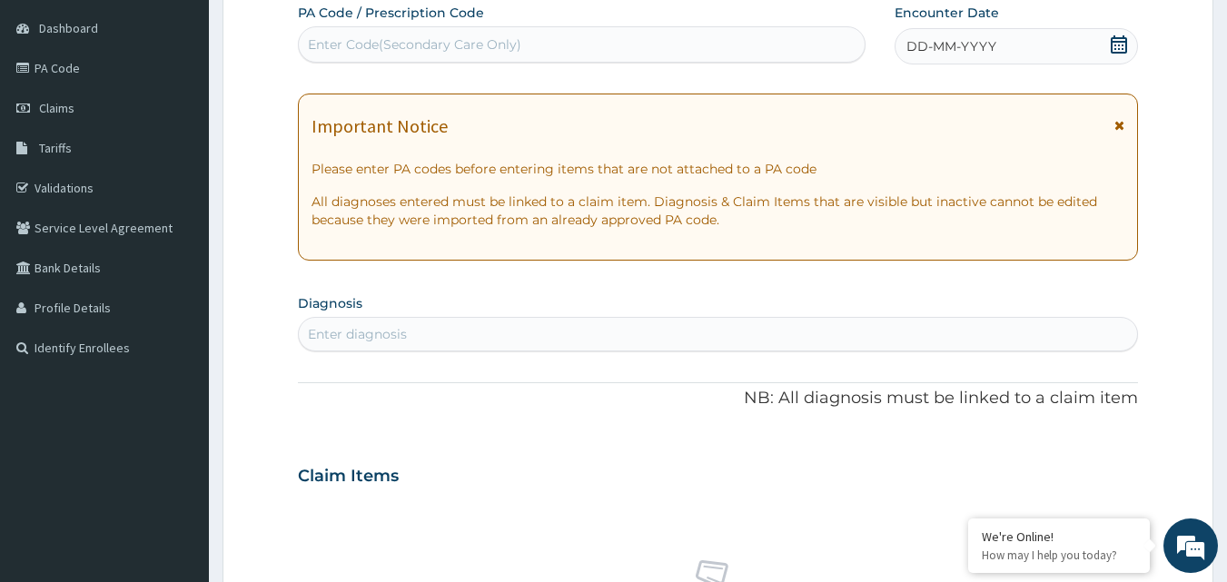
click at [414, 40] on div "Enter Code(Secondary Care Only)" at bounding box center [414, 44] width 213 height 18
paste input "PA/456936"
type input "PA/456936"
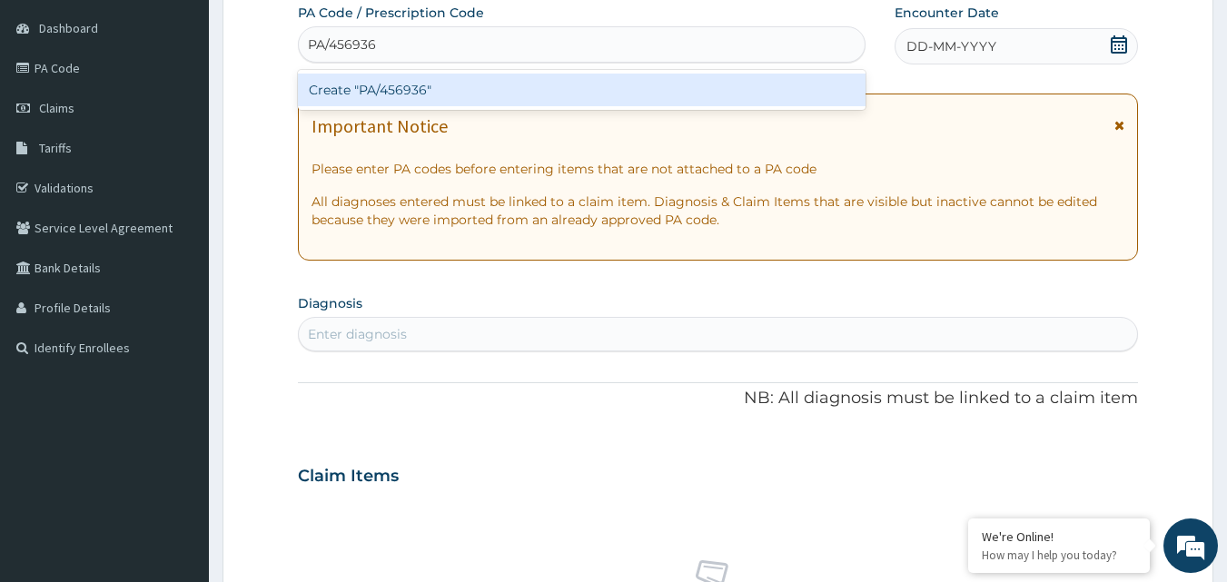
click at [402, 85] on div "Create "PA/456936"" at bounding box center [582, 90] width 569 height 33
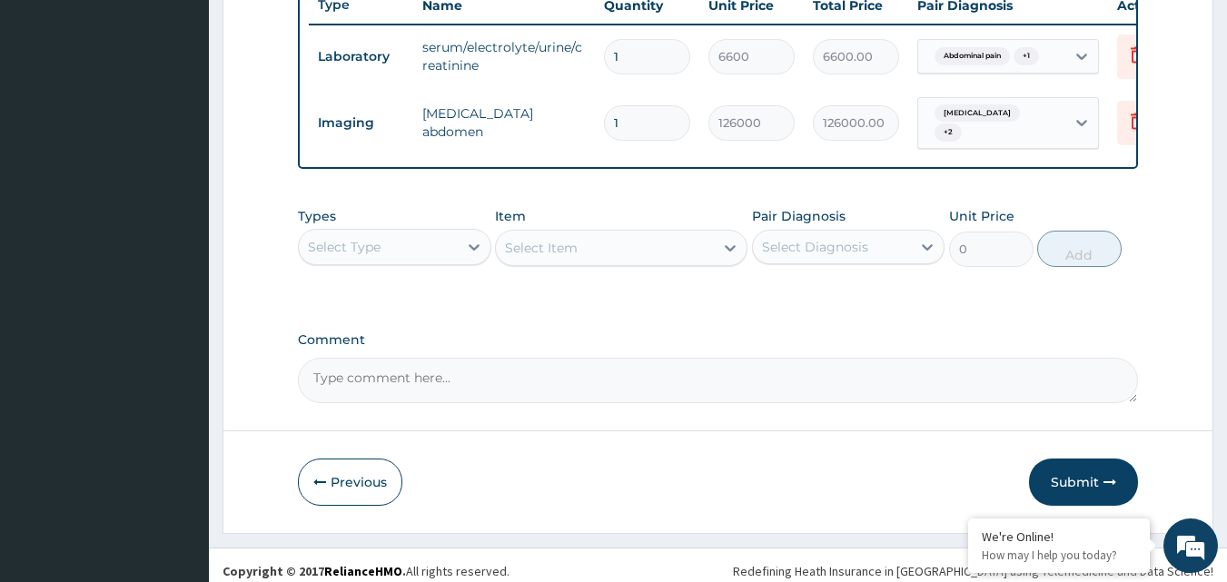
scroll to position [718, 0]
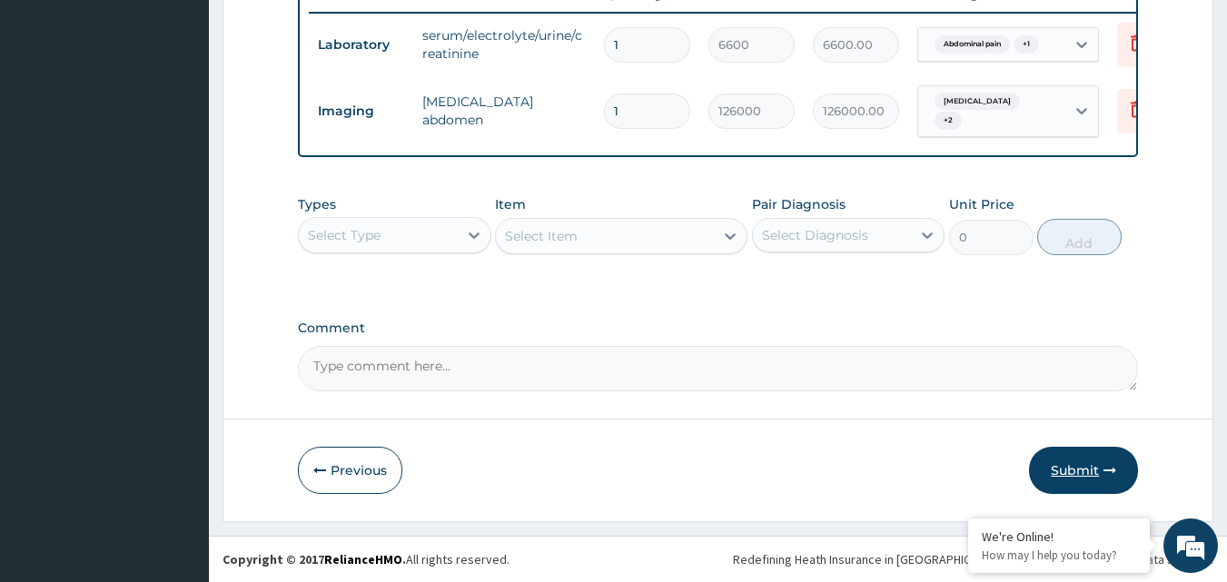
click at [1061, 464] on button "Submit" at bounding box center [1083, 470] width 109 height 47
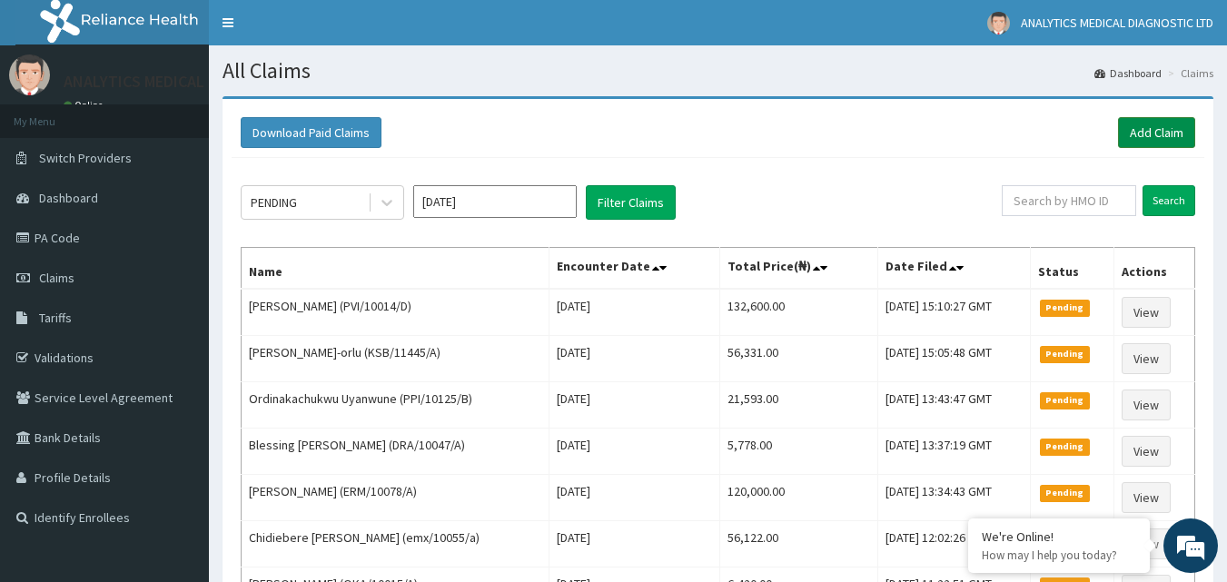
click at [1137, 137] on link "Add Claim" at bounding box center [1156, 132] width 77 height 31
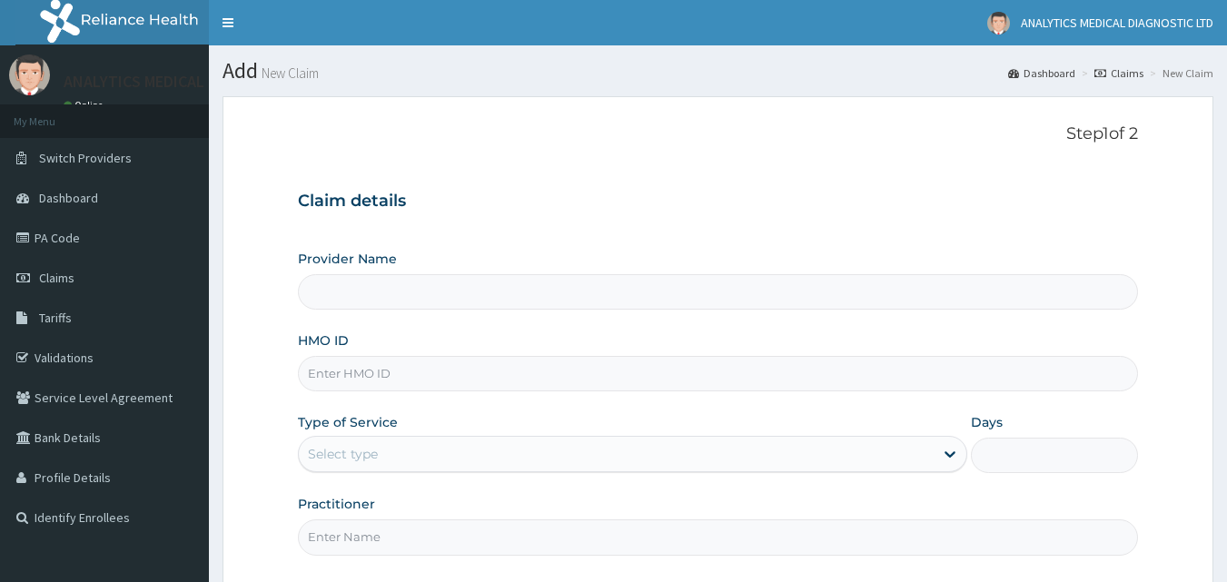
type input "Analytics Medical Diagnostic Limited"
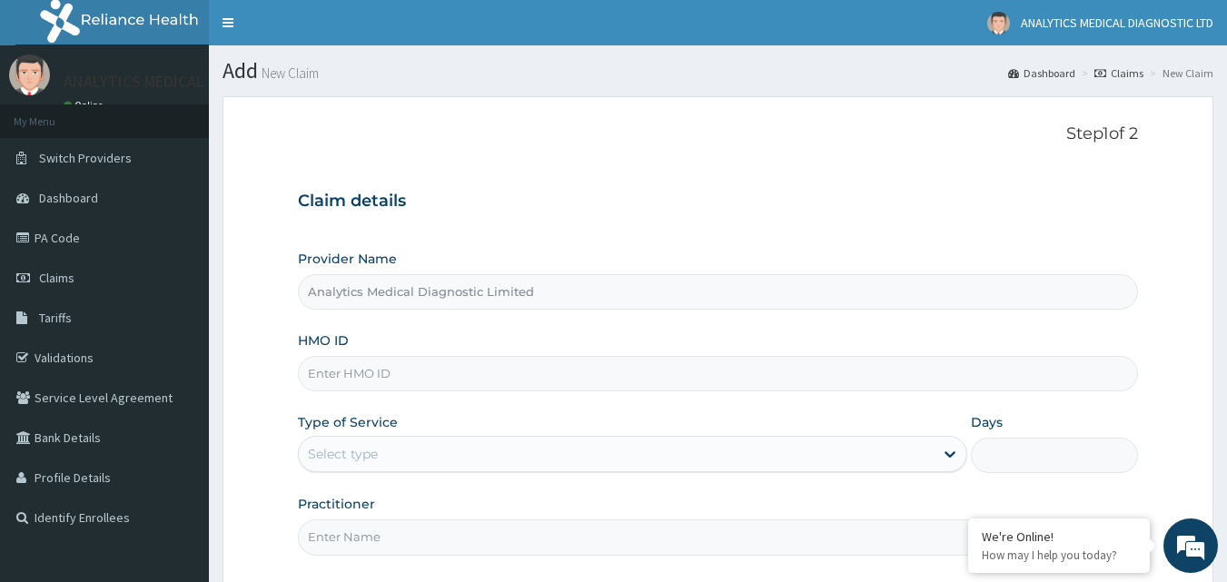
click at [577, 372] on input "HMO ID" at bounding box center [718, 373] width 841 height 35
paste input "RLD/10187/A"
type input "RLD/10187/A"
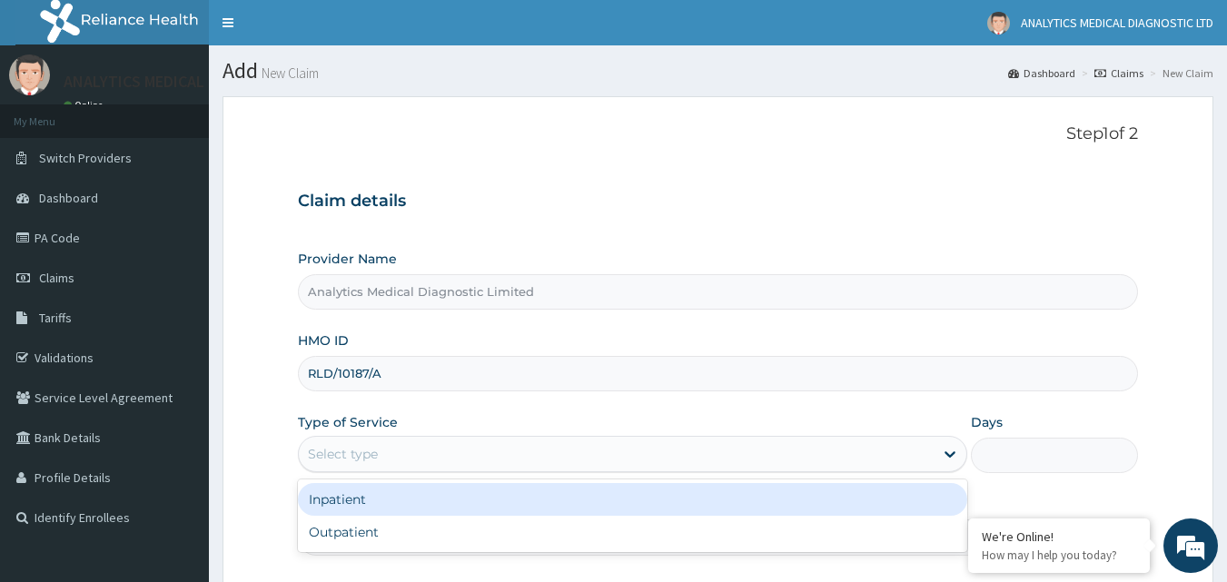
click at [527, 458] on div "Select type" at bounding box center [616, 454] width 635 height 29
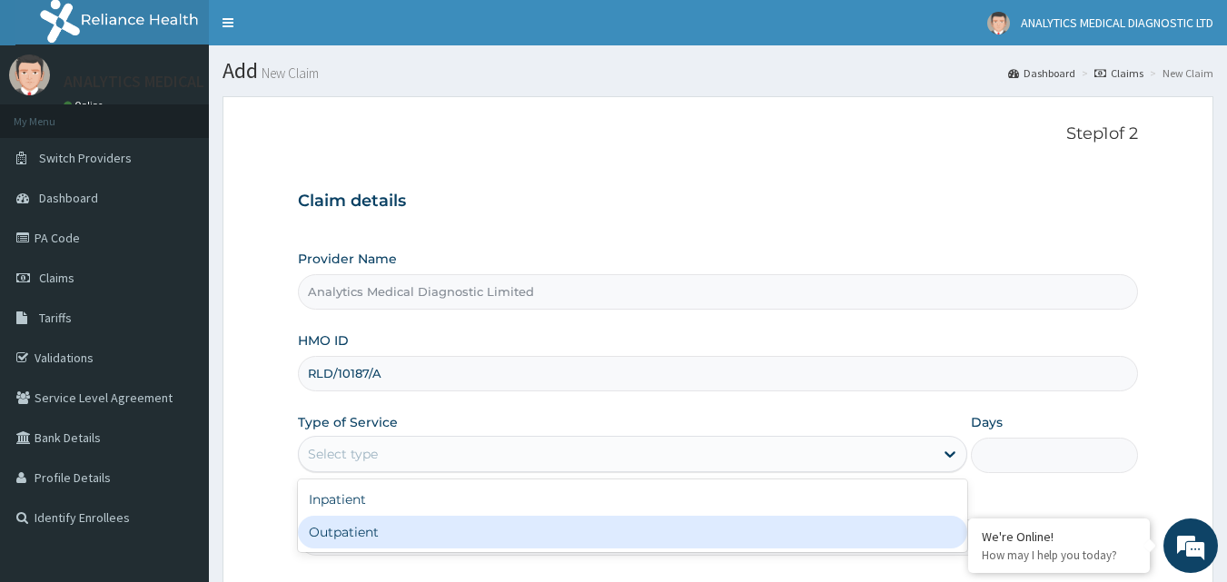
click at [505, 526] on div "Outpatient" at bounding box center [632, 532] width 669 height 33
type input "1"
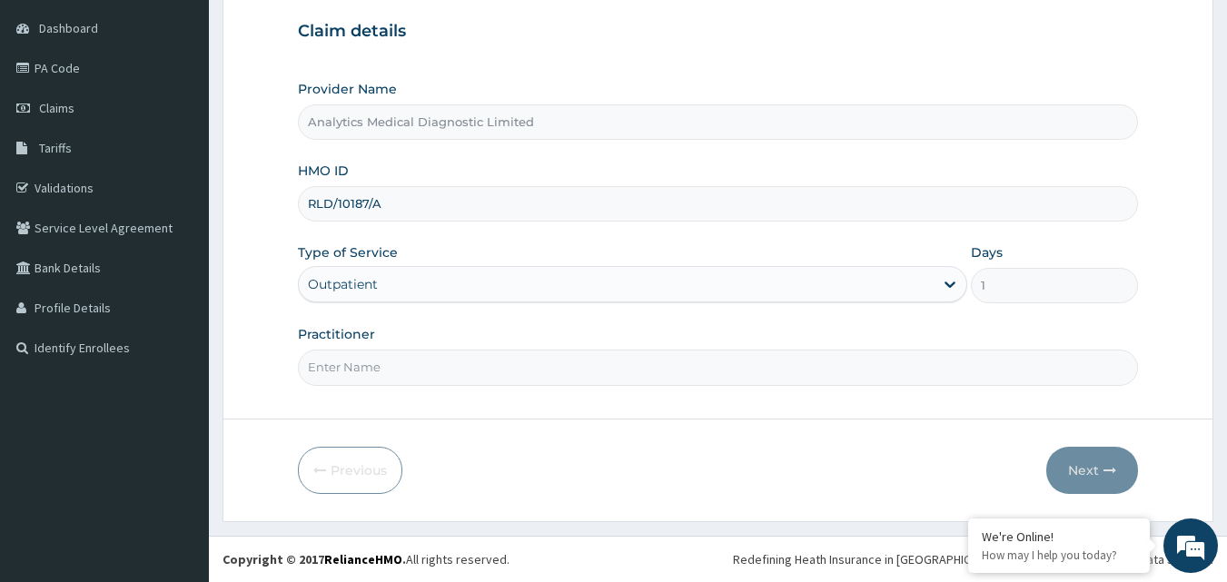
click at [674, 382] on input "Practitioner" at bounding box center [718, 367] width 841 height 35
type input "NIL"
click at [1086, 460] on button "Next" at bounding box center [1092, 470] width 92 height 47
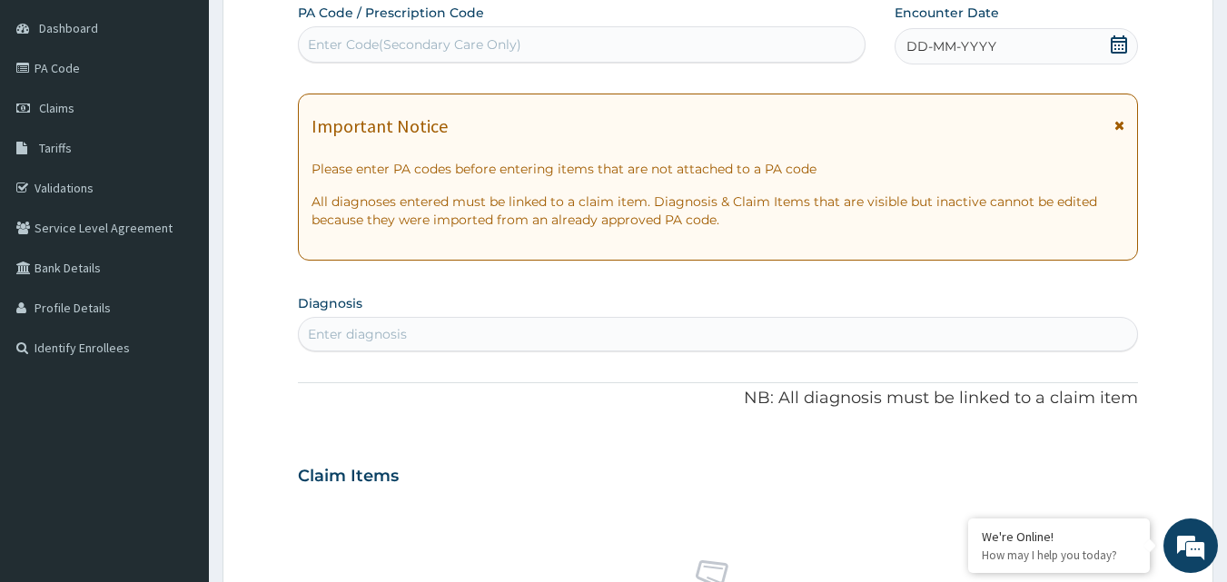
click at [504, 43] on div "Enter Code(Secondary Care Only)" at bounding box center [414, 44] width 213 height 18
paste input "PA/665C3F"
type input "PA/665C3F"
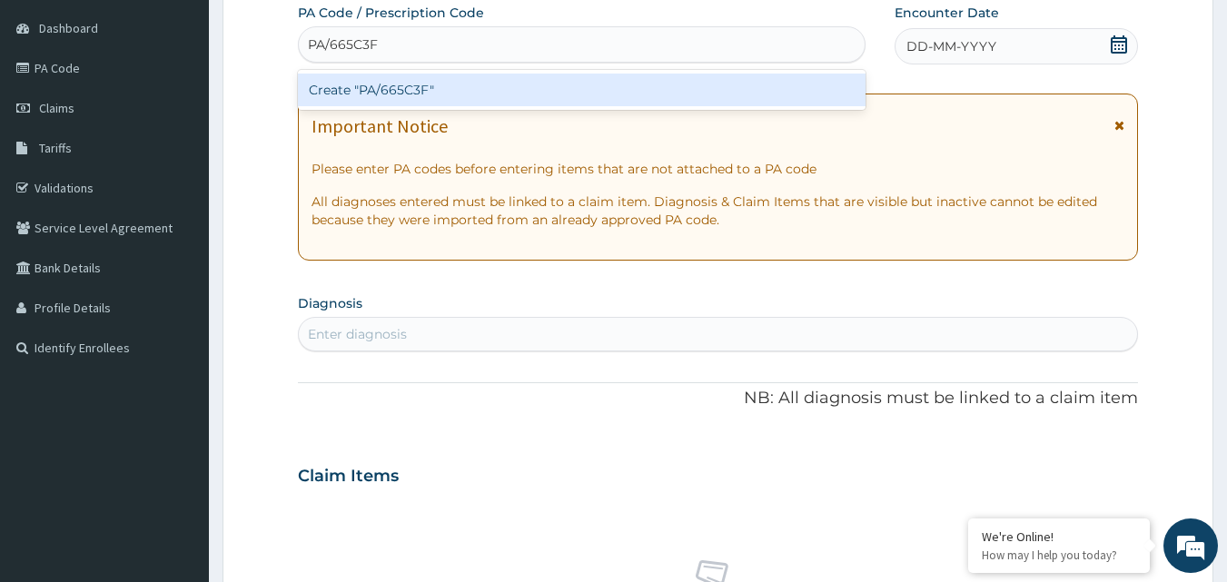
click at [476, 87] on div "Create "PA/665C3F"" at bounding box center [582, 90] width 569 height 33
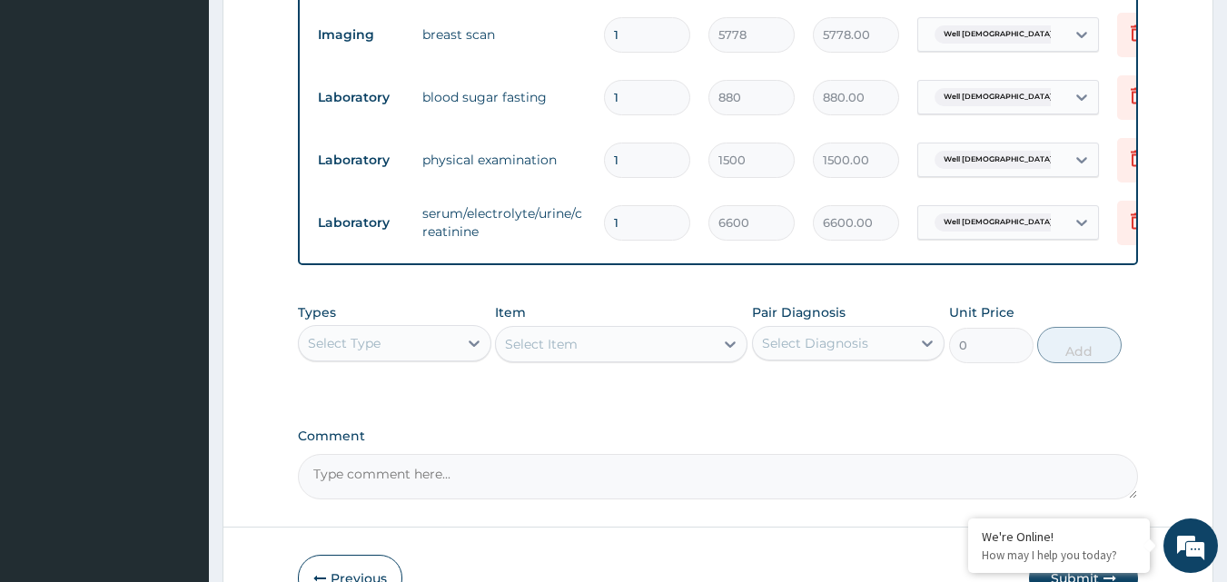
scroll to position [1302, 0]
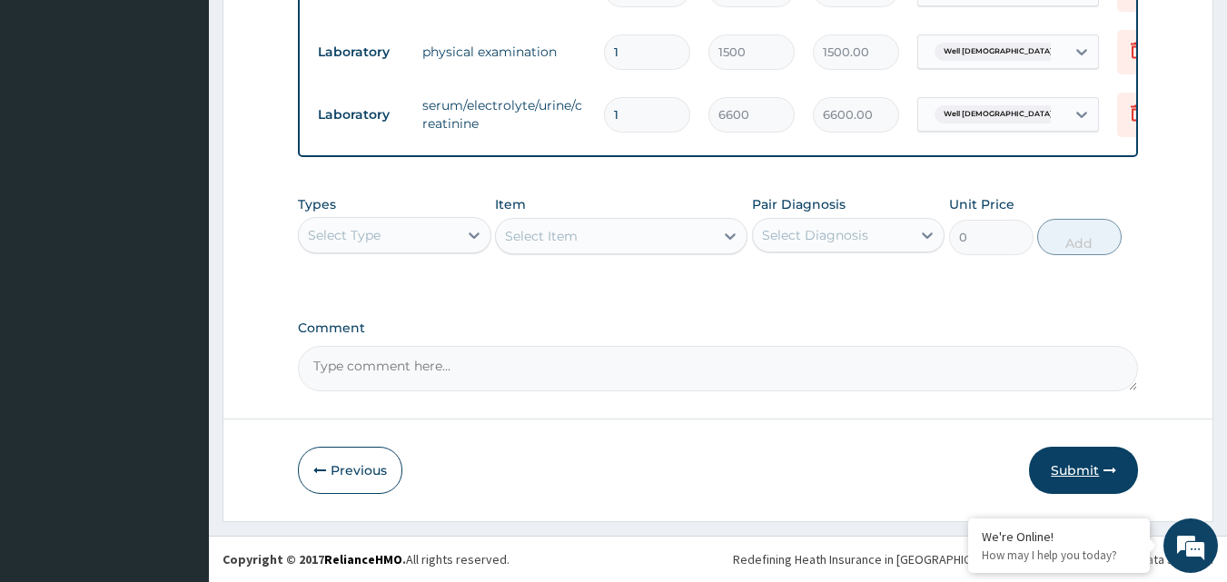
click at [1062, 465] on button "Submit" at bounding box center [1083, 470] width 109 height 47
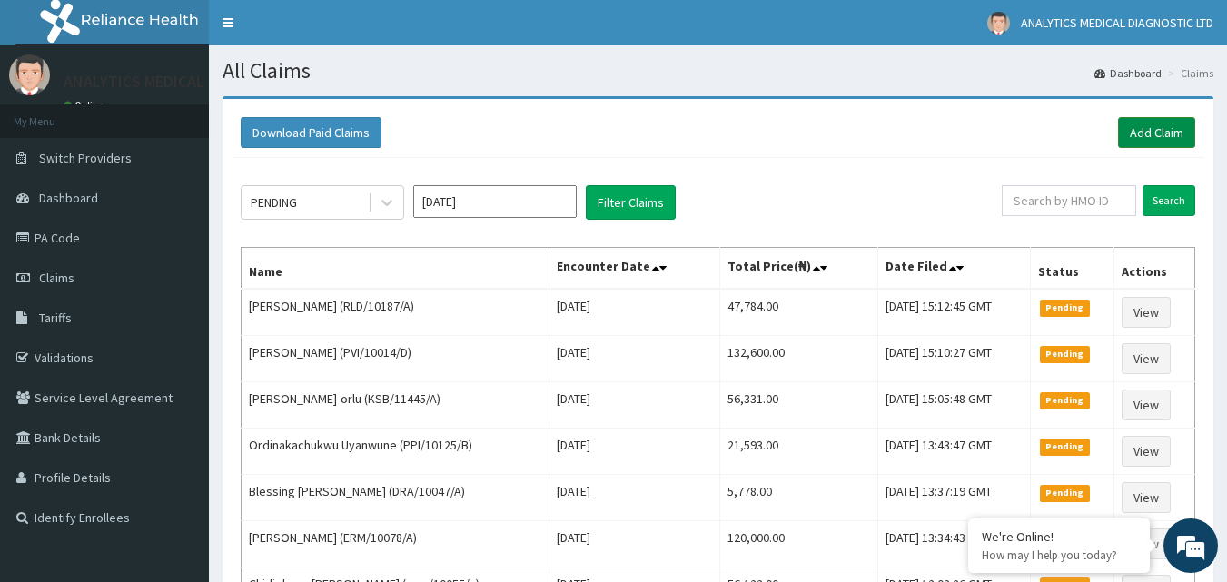
click at [1144, 132] on link "Add Claim" at bounding box center [1156, 132] width 77 height 31
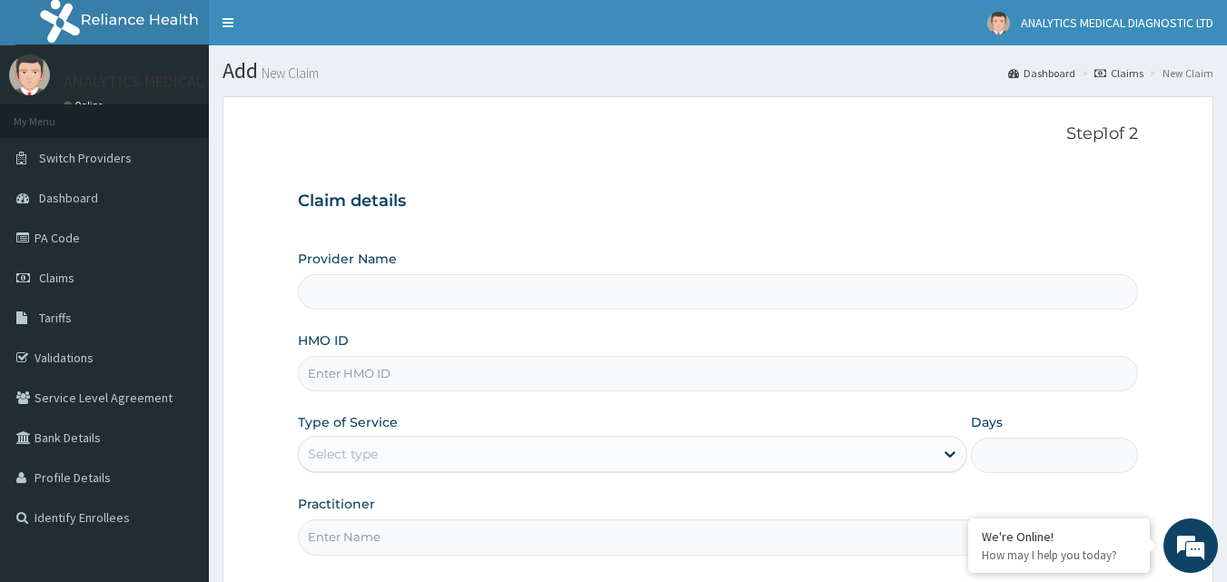
type input "Analytics Medical Diagnostic Limited"
click at [489, 377] on input "HMO ID" at bounding box center [718, 373] width 841 height 35
paste input "RLD/10173/B"
type input "RLD/10173/B"
click at [470, 448] on div "Select type" at bounding box center [616, 454] width 635 height 29
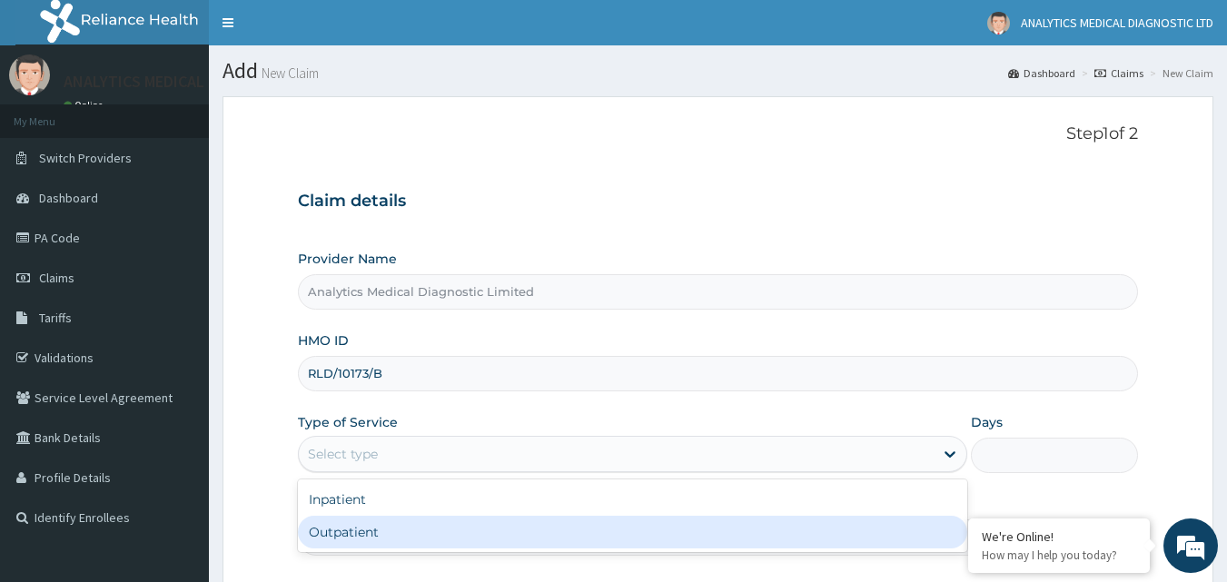
click at [421, 541] on div "Outpatient" at bounding box center [632, 532] width 669 height 33
type input "1"
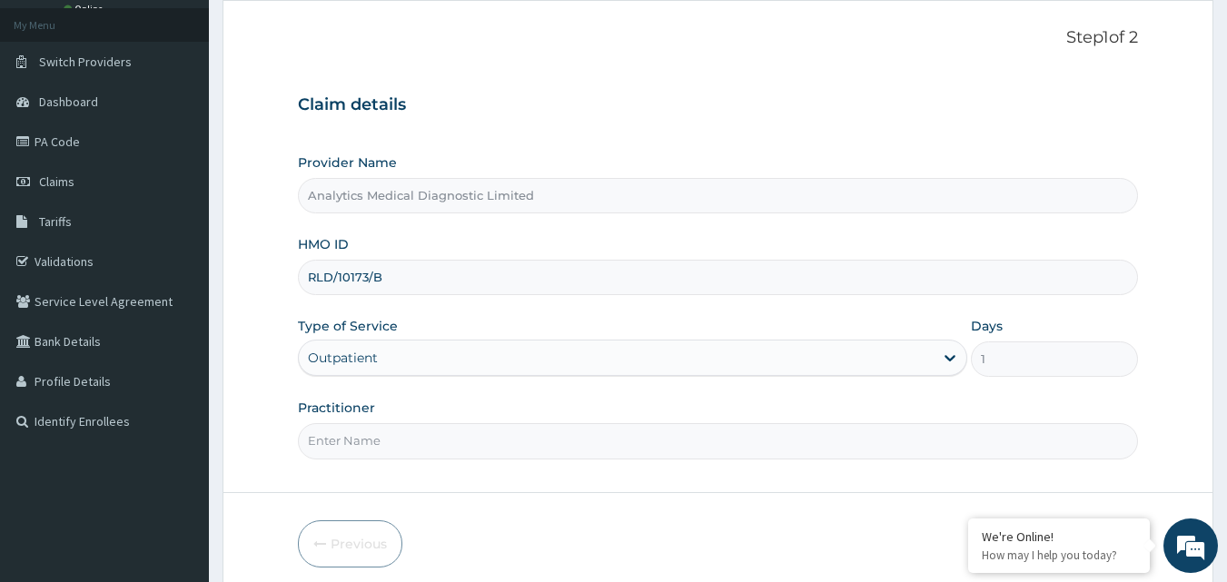
scroll to position [170, 0]
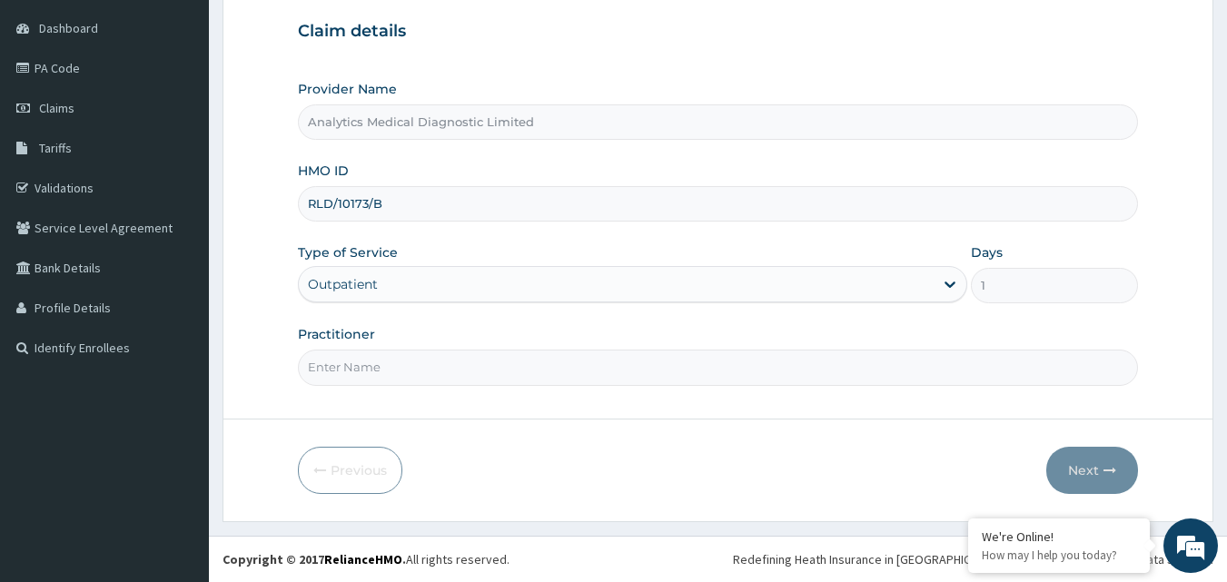
click at [538, 369] on input "Practitioner" at bounding box center [718, 367] width 841 height 35
type input "NIL"
click at [1076, 472] on button "Next" at bounding box center [1092, 470] width 92 height 47
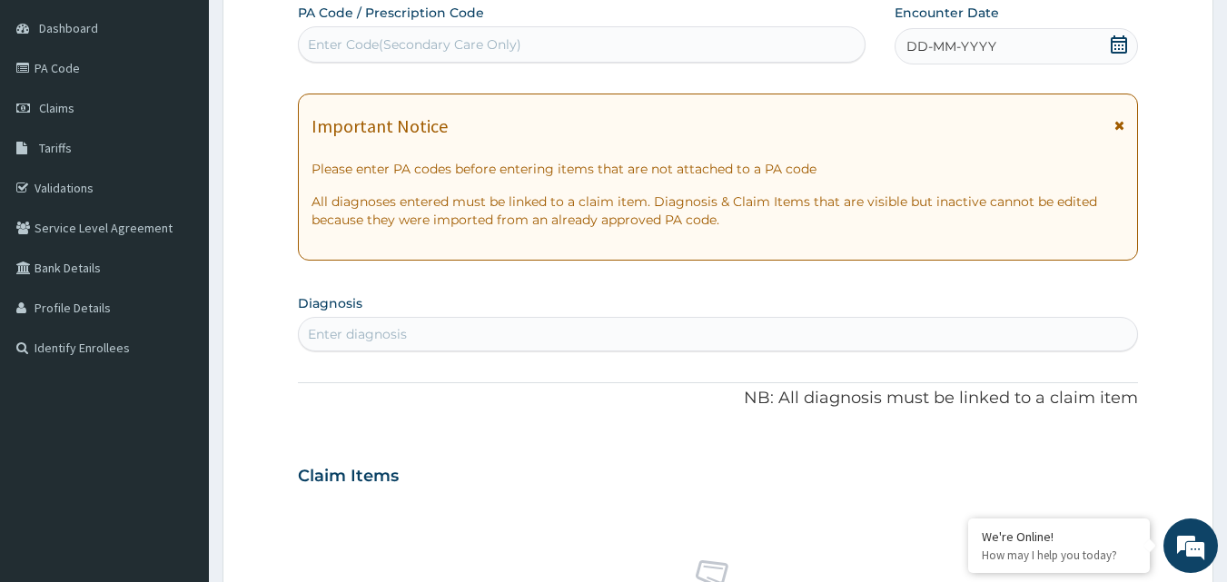
click at [530, 38] on div "Enter Code(Secondary Care Only)" at bounding box center [582, 44] width 567 height 29
paste input "PA/ED1EEE"
type input "PA/ED1EEE"
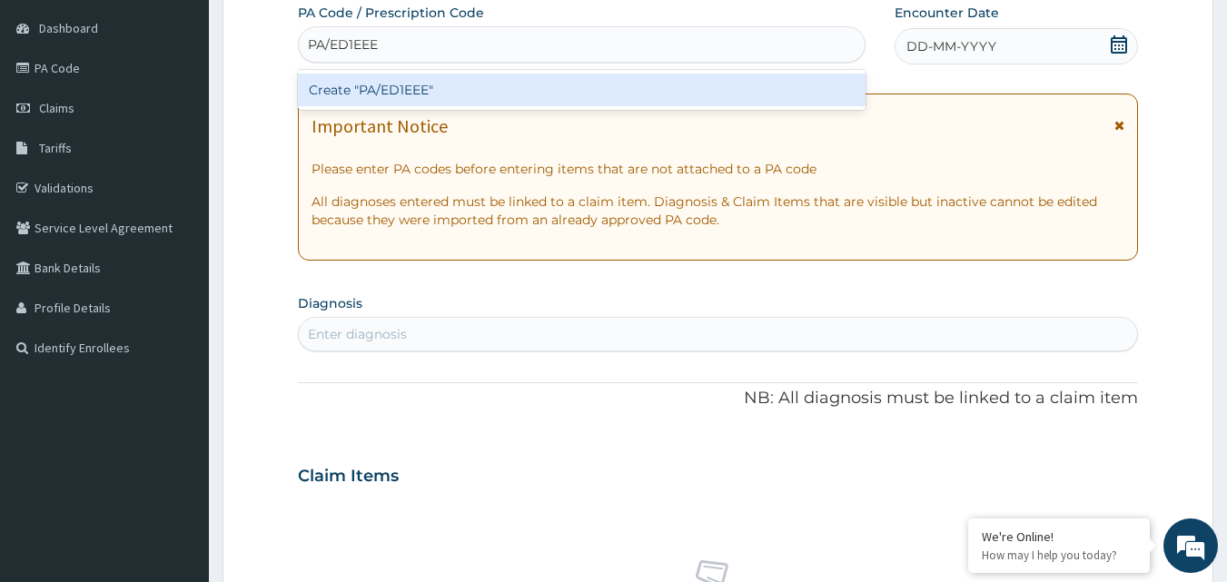
click at [495, 88] on div "Create "PA/ED1EEE"" at bounding box center [582, 90] width 569 height 33
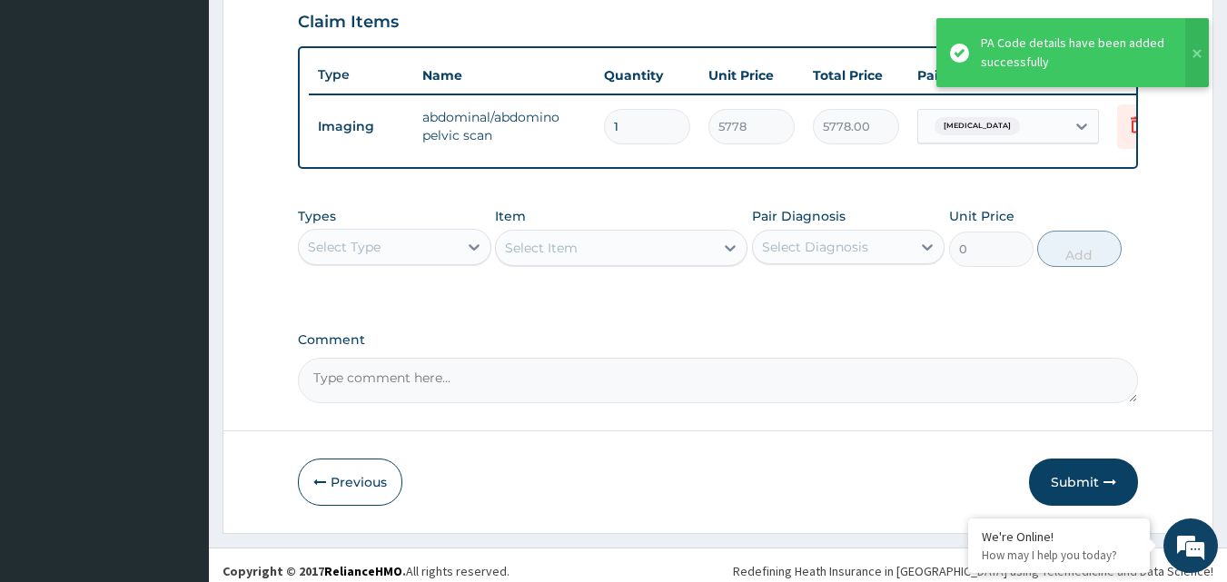
scroll to position [655, 0]
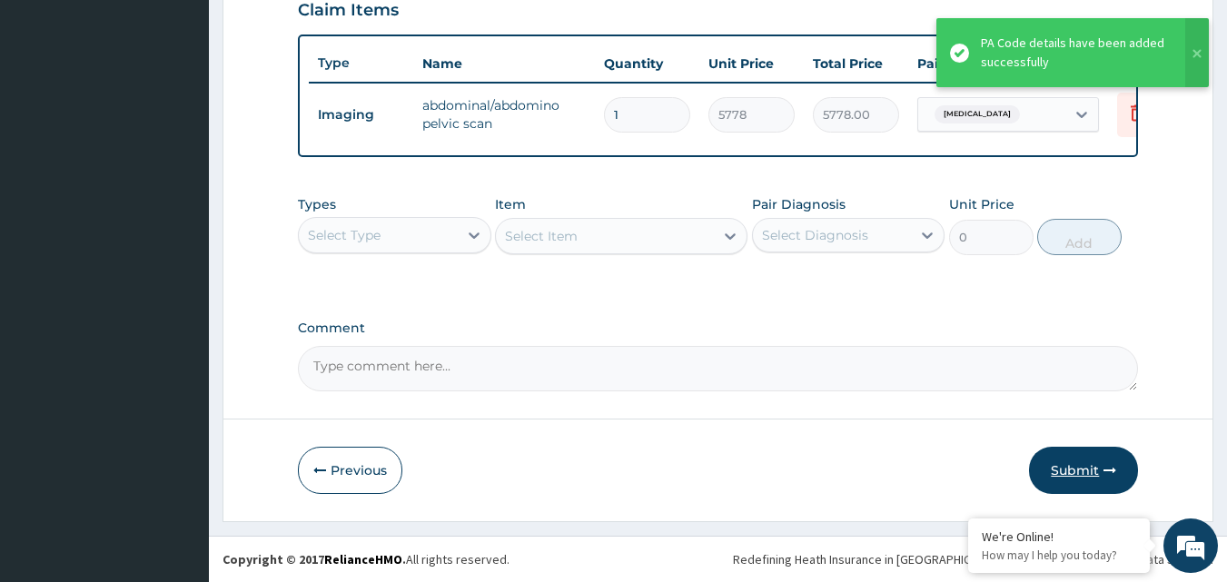
click at [1067, 462] on button "Submit" at bounding box center [1083, 470] width 109 height 47
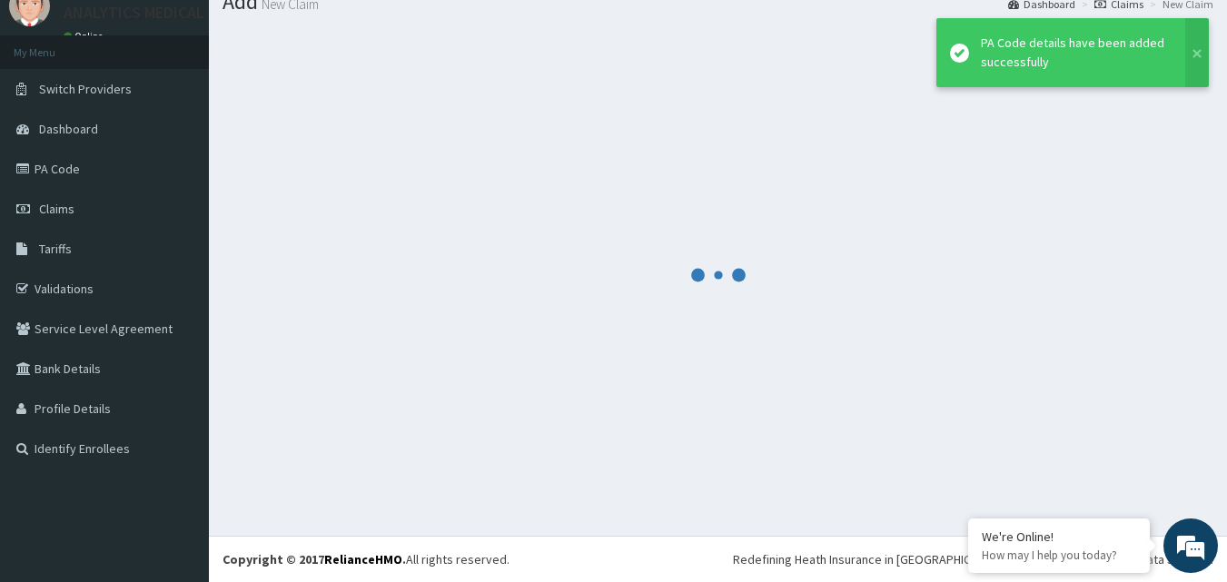
scroll to position [69, 0]
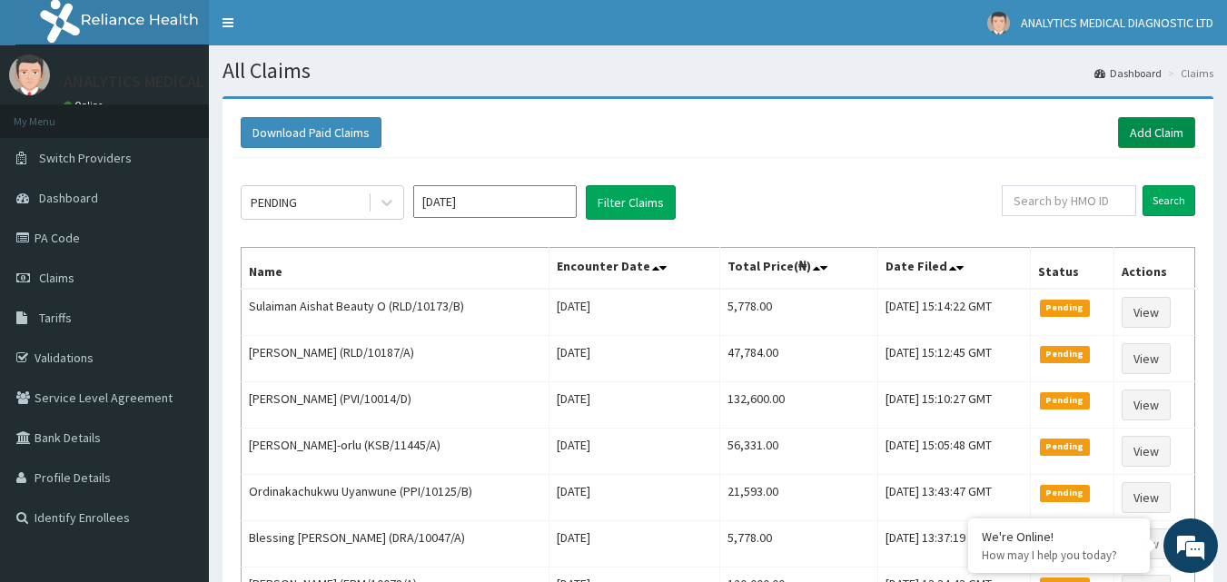
click at [1141, 140] on link "Add Claim" at bounding box center [1156, 132] width 77 height 31
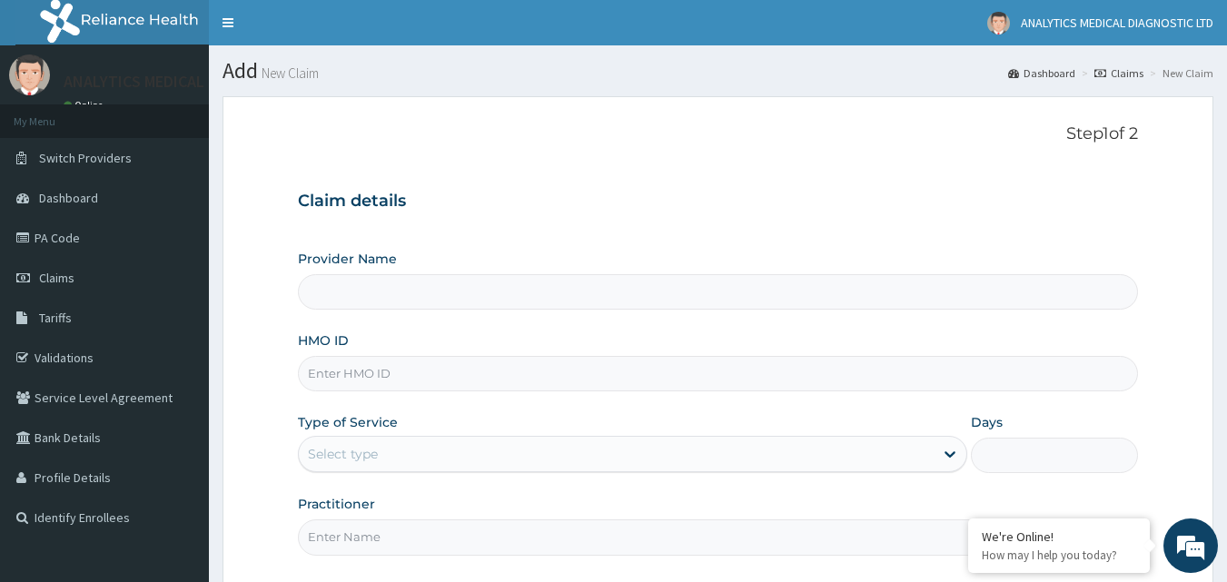
type input "Analytics Medical Diagnostic Limited"
click at [669, 372] on input "HMO ID" at bounding box center [718, 373] width 841 height 35
paste input "PSM/10012/A"
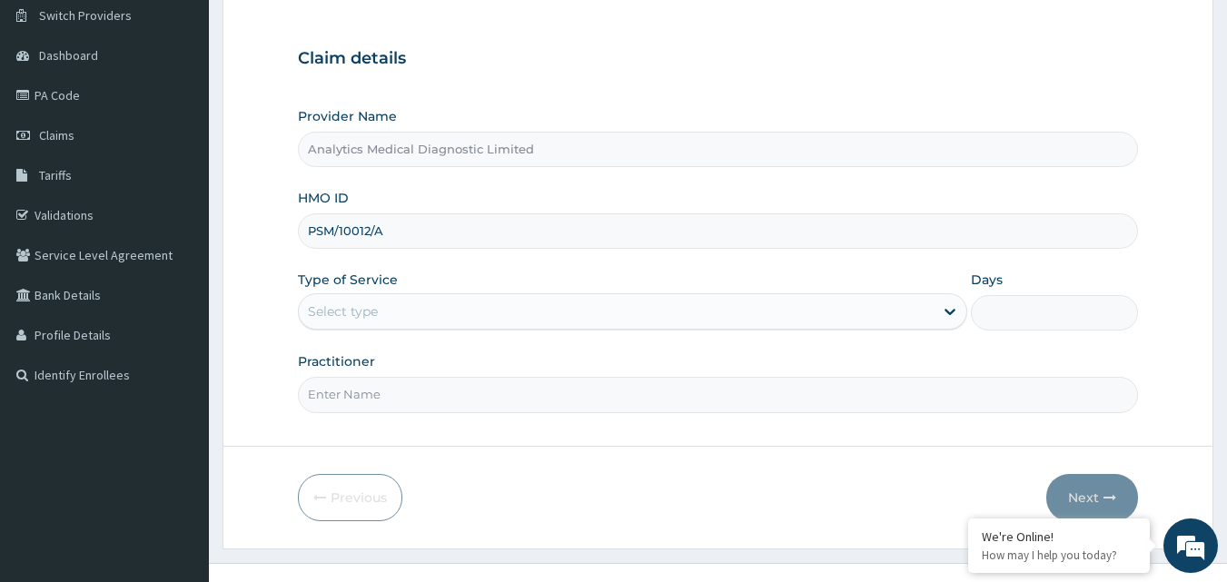
scroll to position [170, 0]
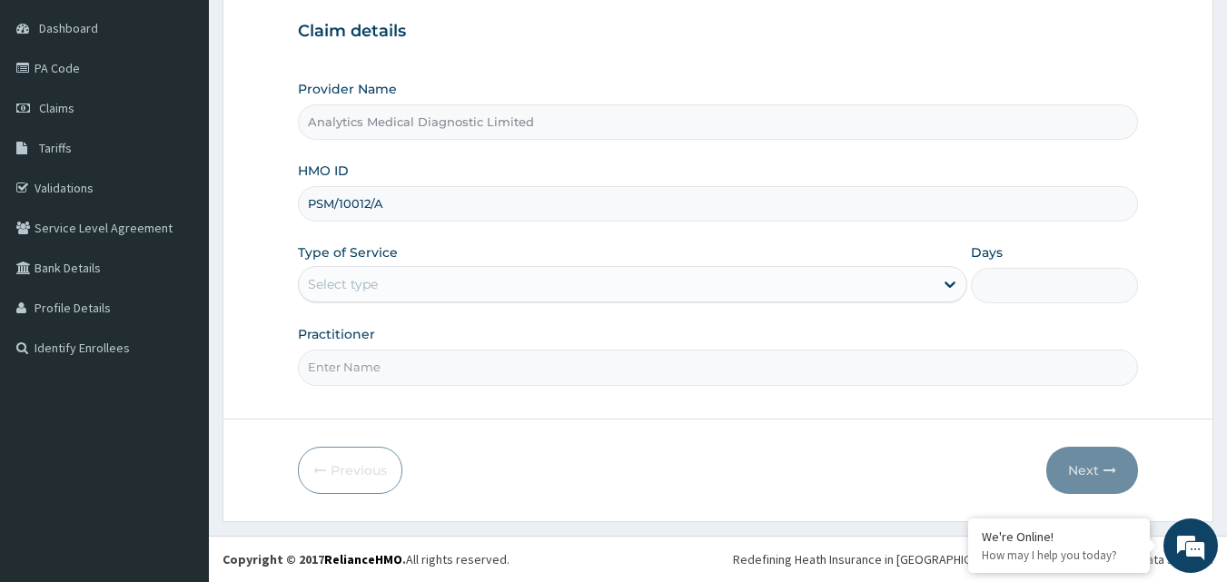
type input "PSM/10012/A"
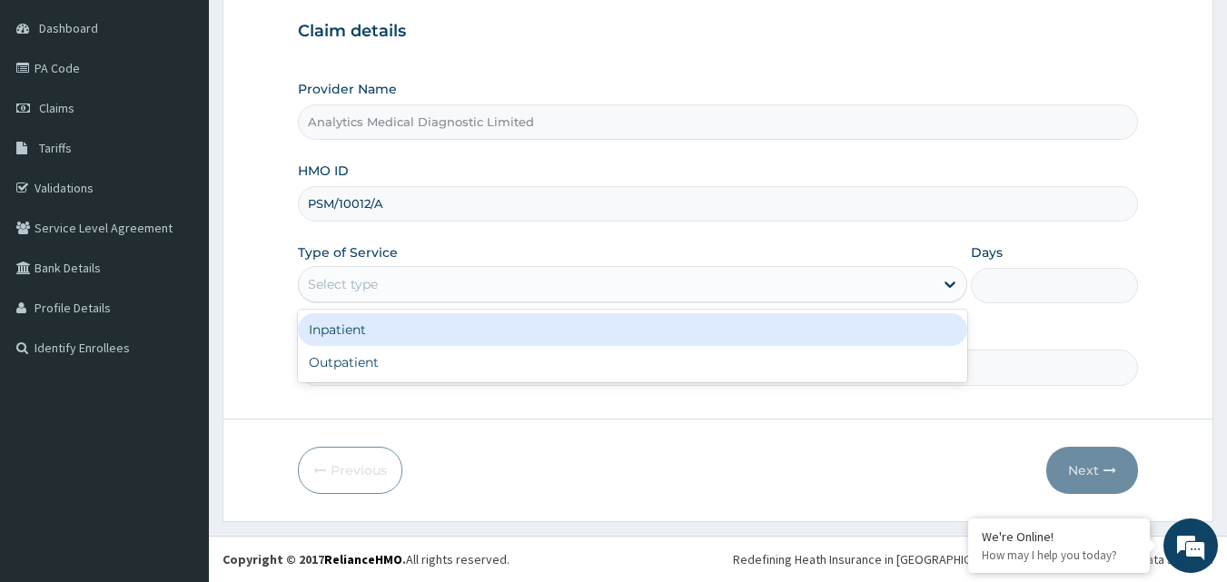
click at [671, 285] on div "Select type" at bounding box center [616, 284] width 635 height 29
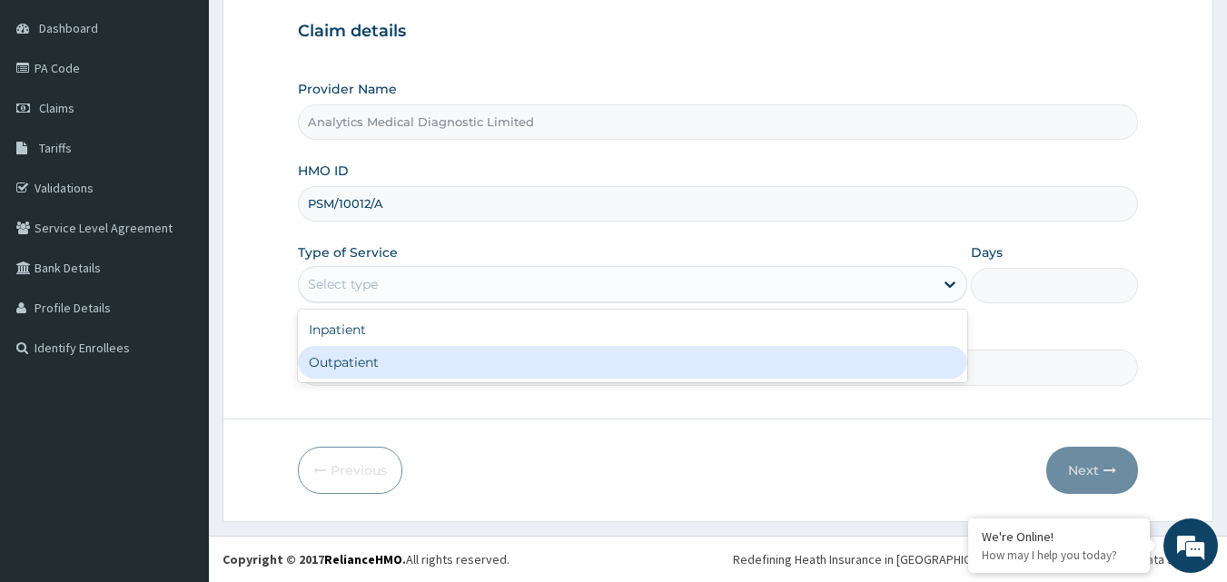
click at [602, 369] on div "Outpatient" at bounding box center [632, 362] width 669 height 33
type input "1"
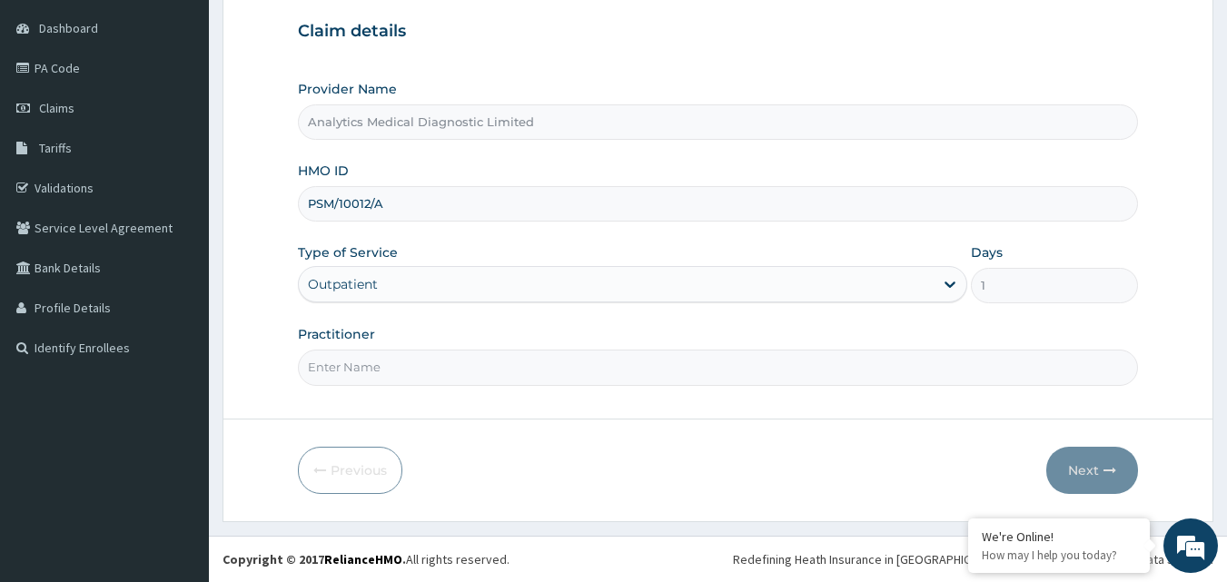
click at [802, 371] on input "Practitioner" at bounding box center [718, 367] width 841 height 35
type input "NIL"
click at [1078, 477] on button "Next" at bounding box center [1092, 470] width 92 height 47
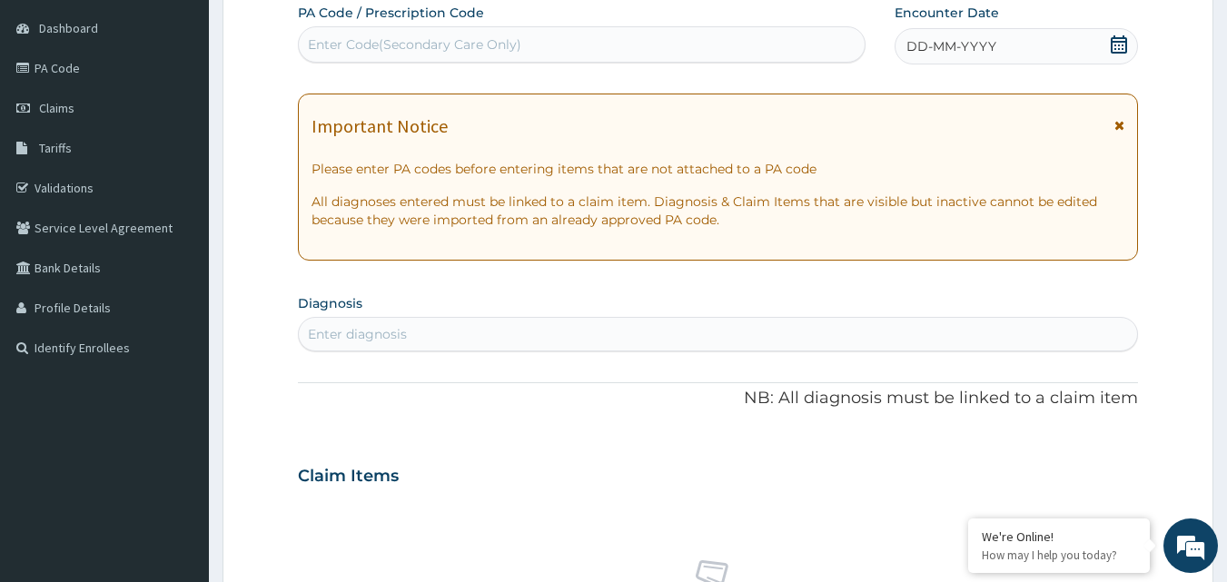
click at [452, 44] on div "Enter Code(Secondary Care Only)" at bounding box center [414, 44] width 213 height 18
paste input "PA/1FC34A"
type input "PA/1FC34A"
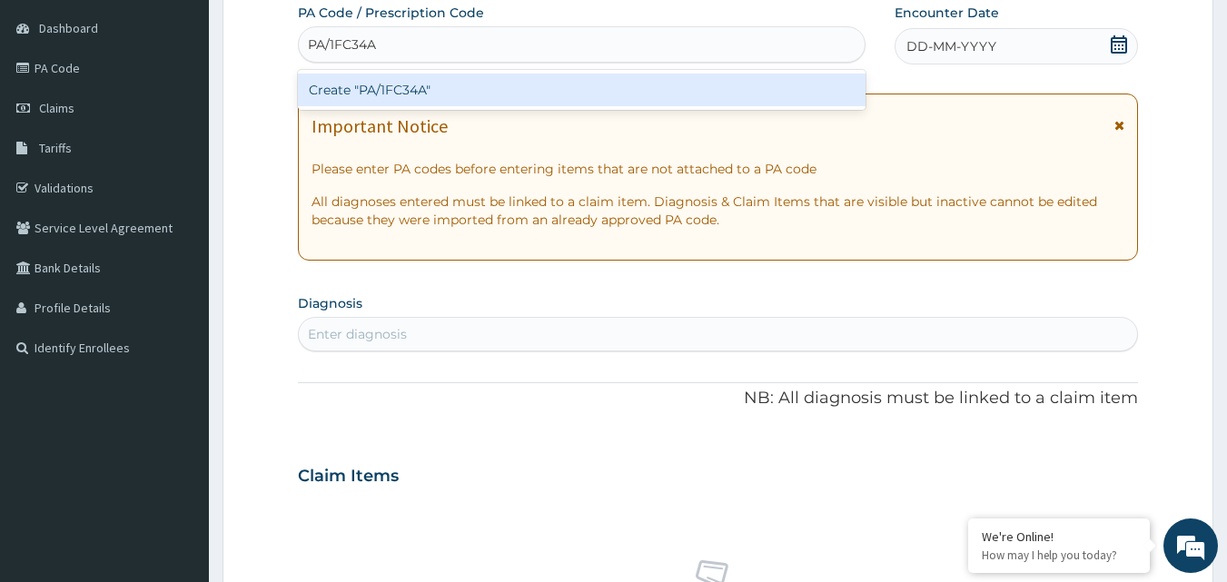
click at [446, 83] on div "Create "PA/1FC34A"" at bounding box center [582, 90] width 569 height 33
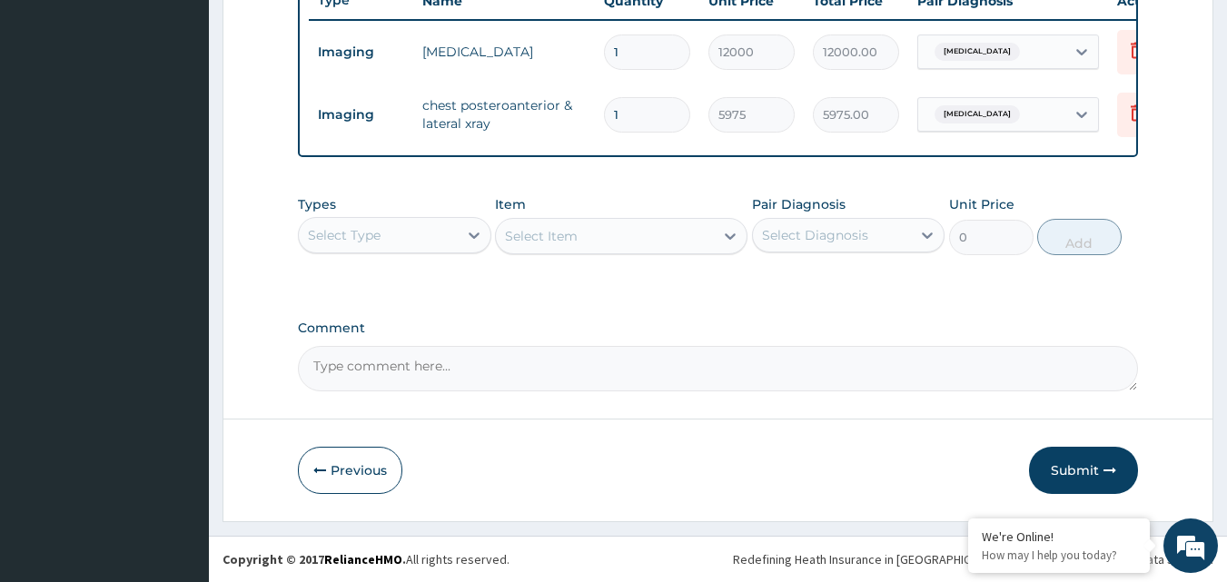
scroll to position [718, 0]
click at [1067, 461] on button "Submit" at bounding box center [1083, 470] width 109 height 47
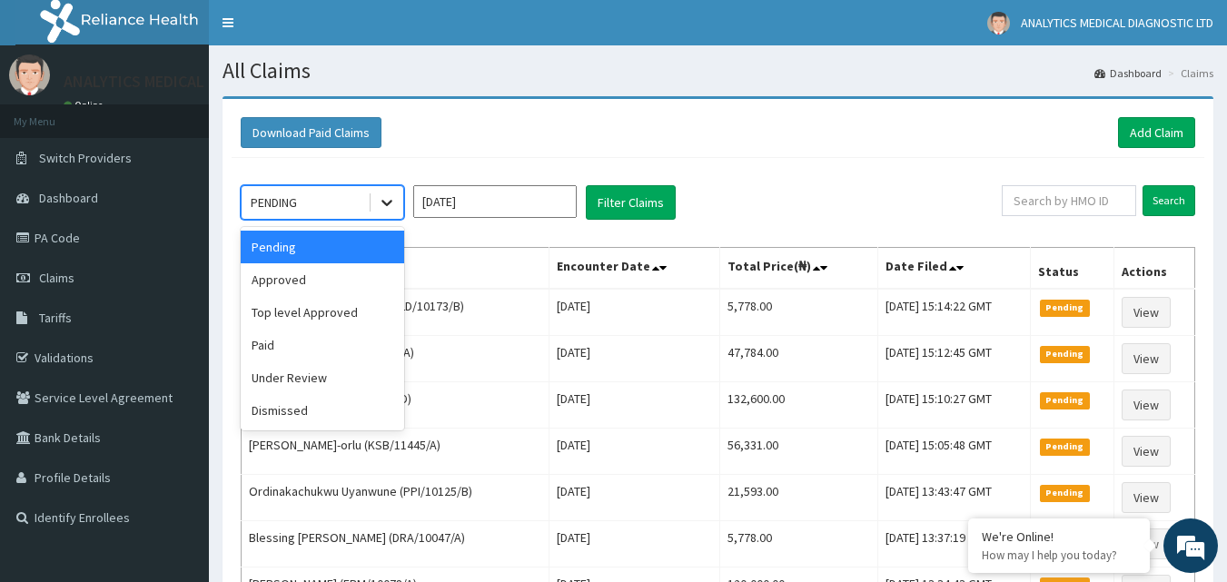
click at [385, 203] on icon at bounding box center [387, 204] width 11 height 6
click at [327, 278] on div "Approved" at bounding box center [323, 279] width 164 height 33
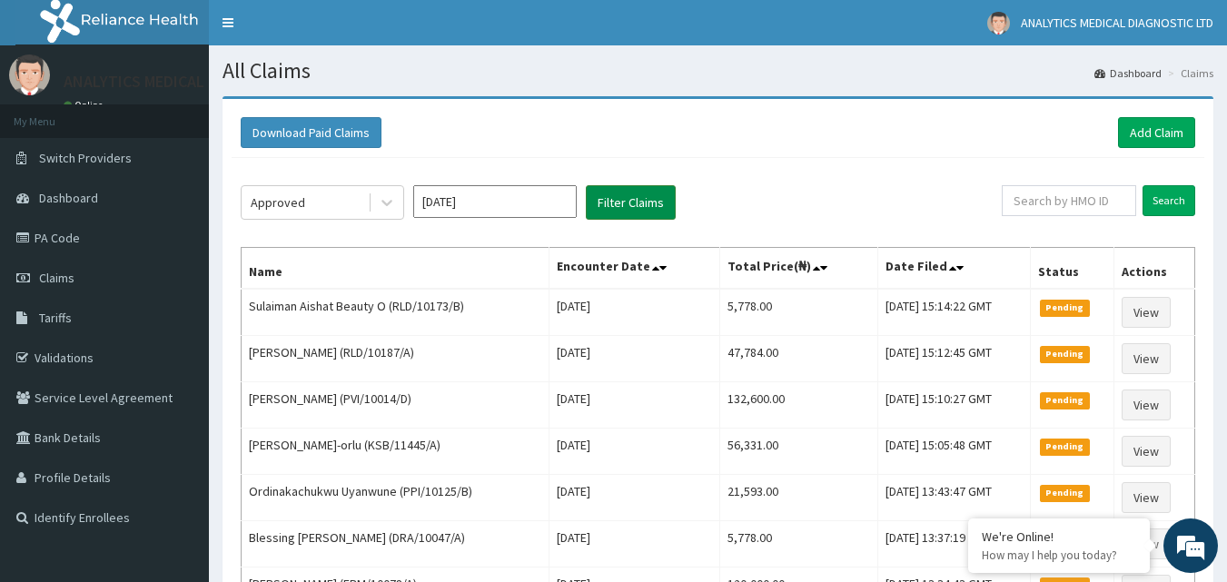
click at [636, 200] on button "Filter Claims" at bounding box center [631, 202] width 90 height 35
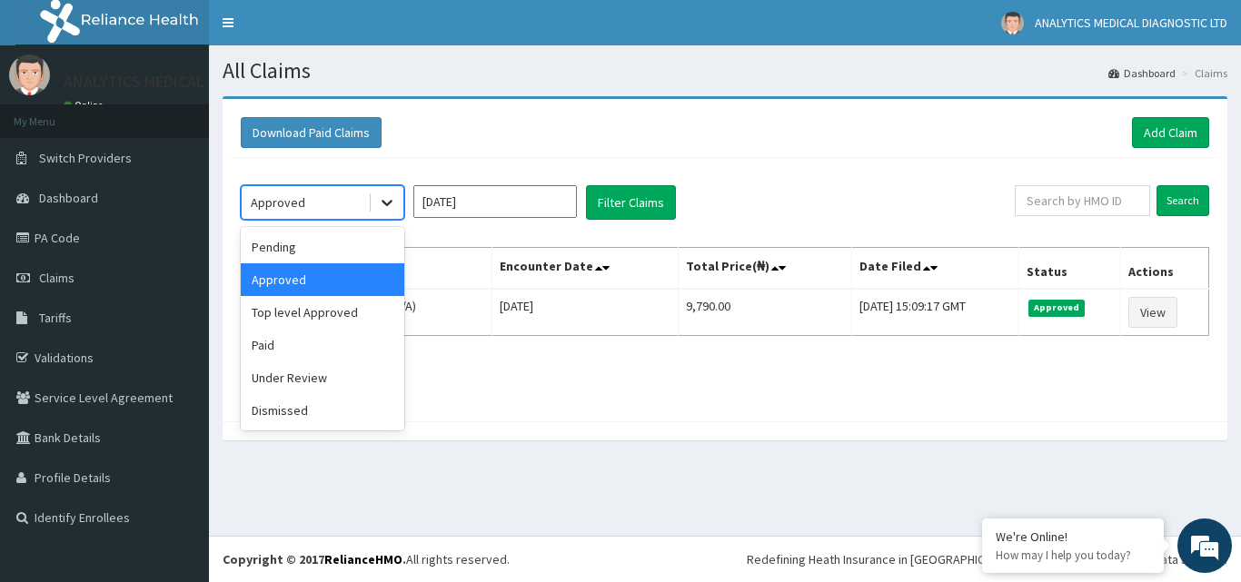
click at [390, 194] on icon at bounding box center [387, 202] width 18 height 18
click at [326, 310] on div "Top level Approved" at bounding box center [323, 312] width 164 height 33
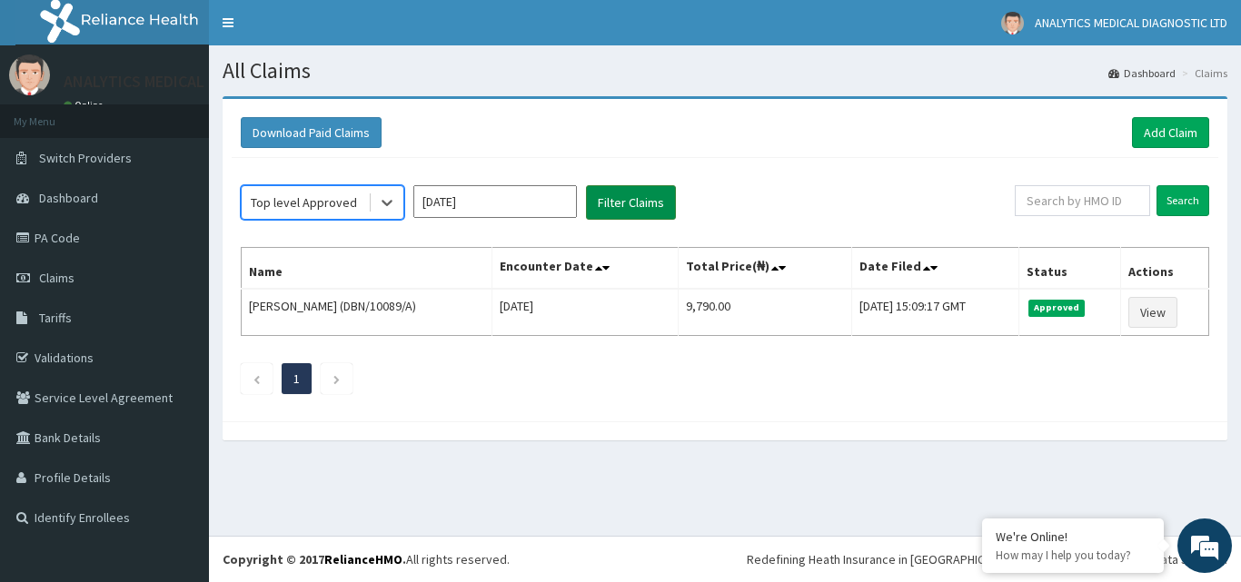
click at [628, 195] on button "Filter Claims" at bounding box center [631, 202] width 90 height 35
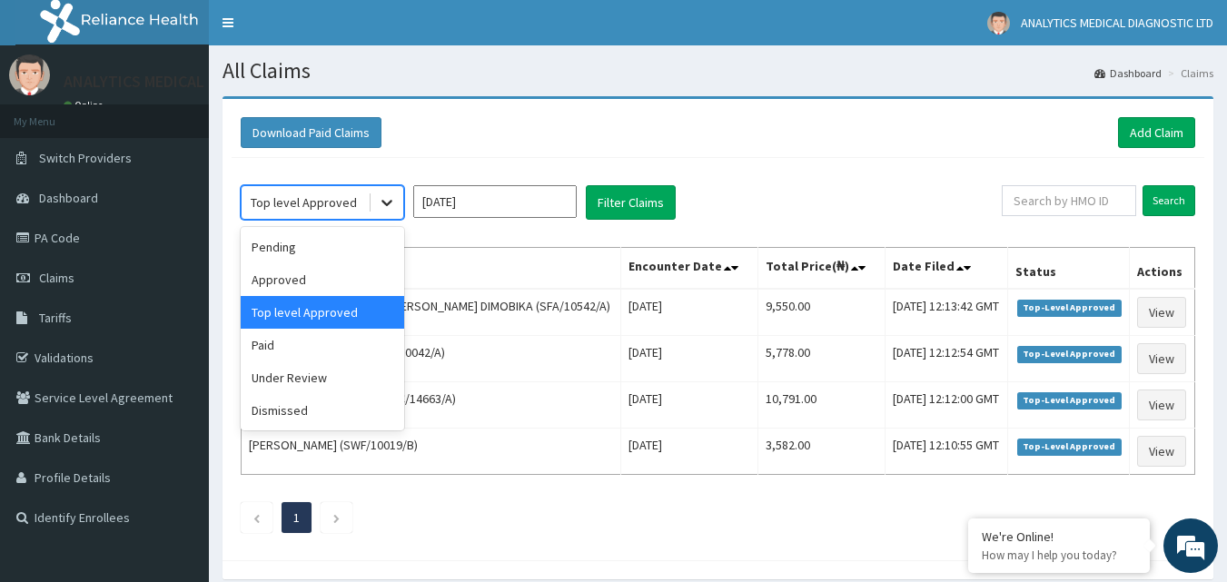
click at [379, 203] on icon at bounding box center [387, 202] width 18 height 18
click at [287, 378] on div "Under Review" at bounding box center [323, 378] width 164 height 33
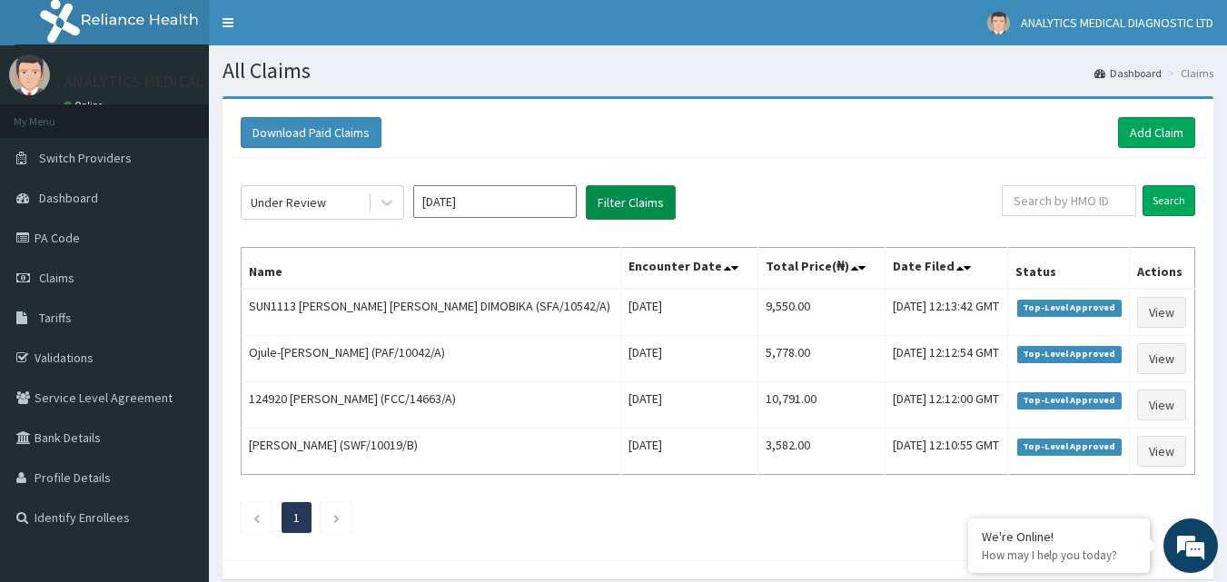
click at [631, 193] on button "Filter Claims" at bounding box center [631, 202] width 90 height 35
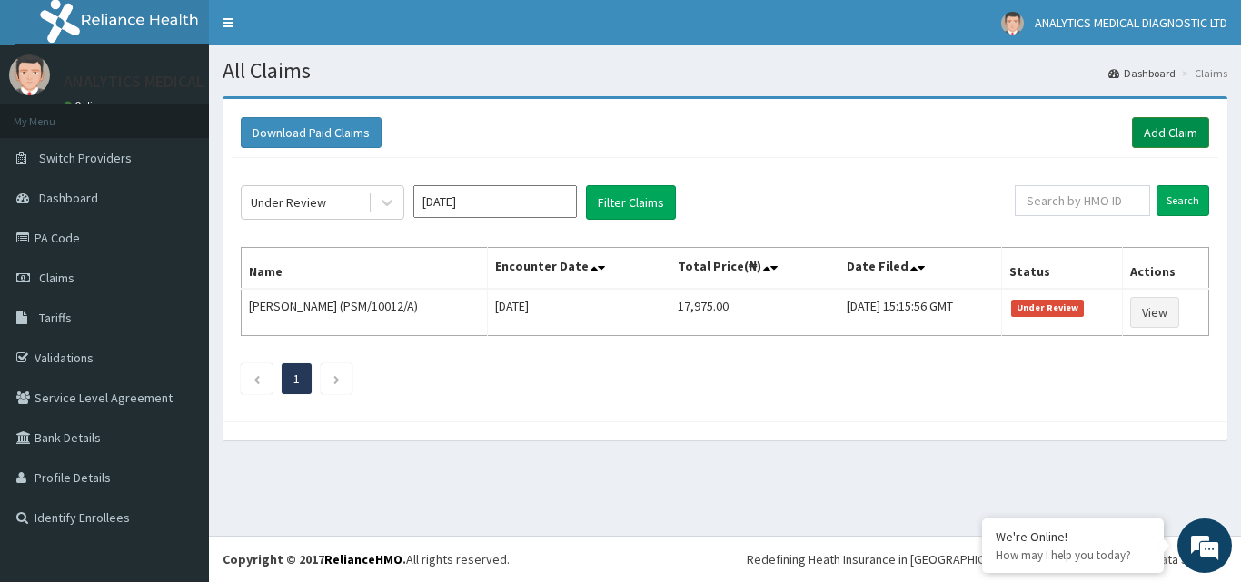
click at [1154, 134] on link "Add Claim" at bounding box center [1170, 132] width 77 height 31
